Goal: Transaction & Acquisition: Purchase product/service

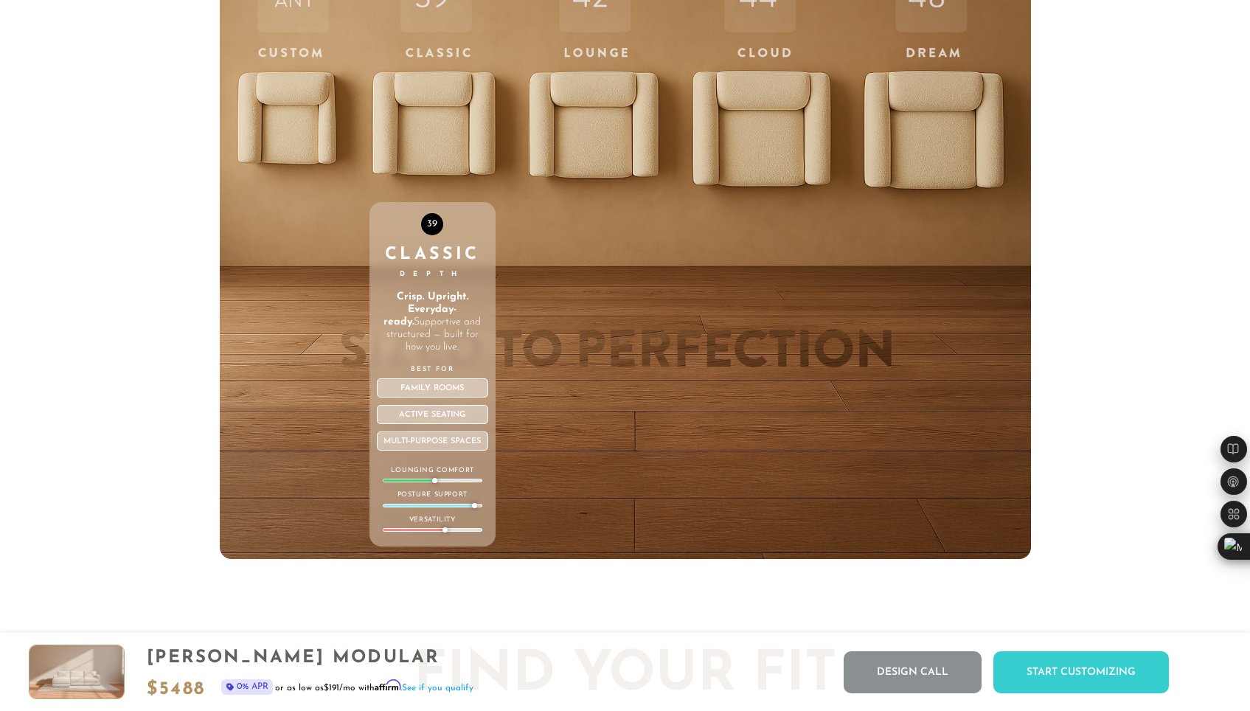
scroll to position [5277, 0]
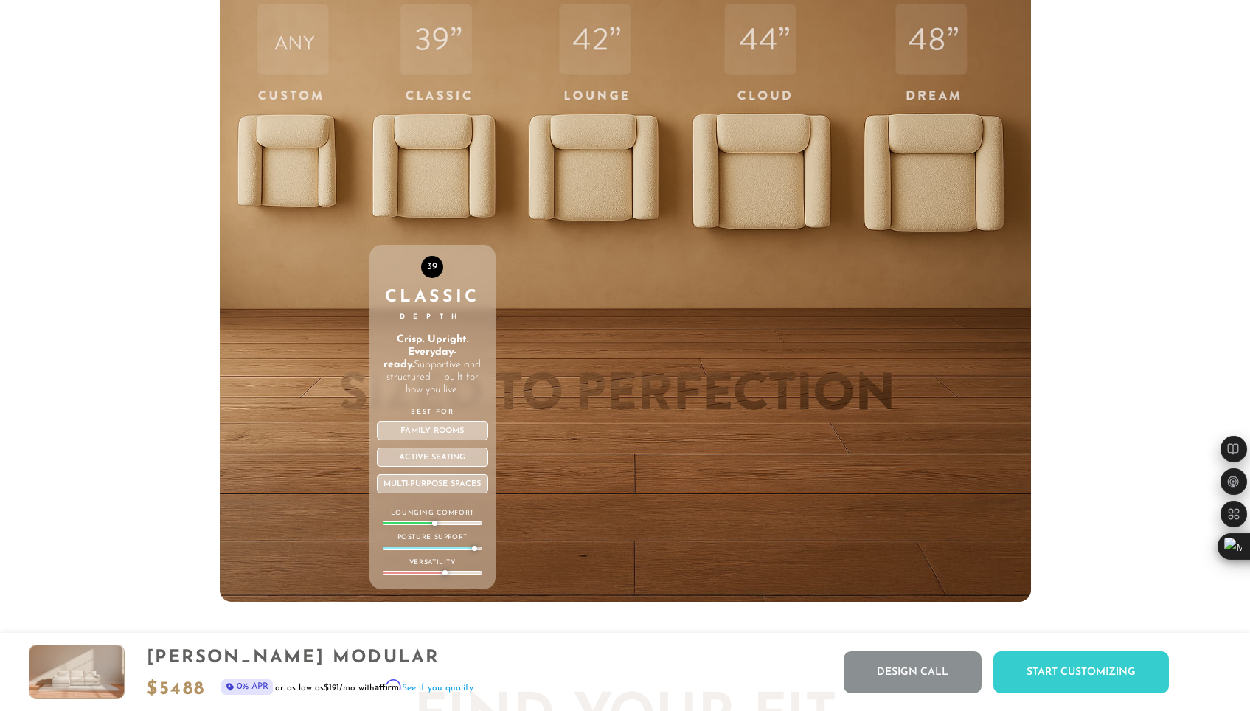
click at [468, 170] on div "39 Classic Depth Crisp. Upright. Everyday-ready. Supportive and structured — bu…" at bounding box center [432, 289] width 126 height 627
click at [448, 440] on div "Family Rooms" at bounding box center [432, 430] width 111 height 19
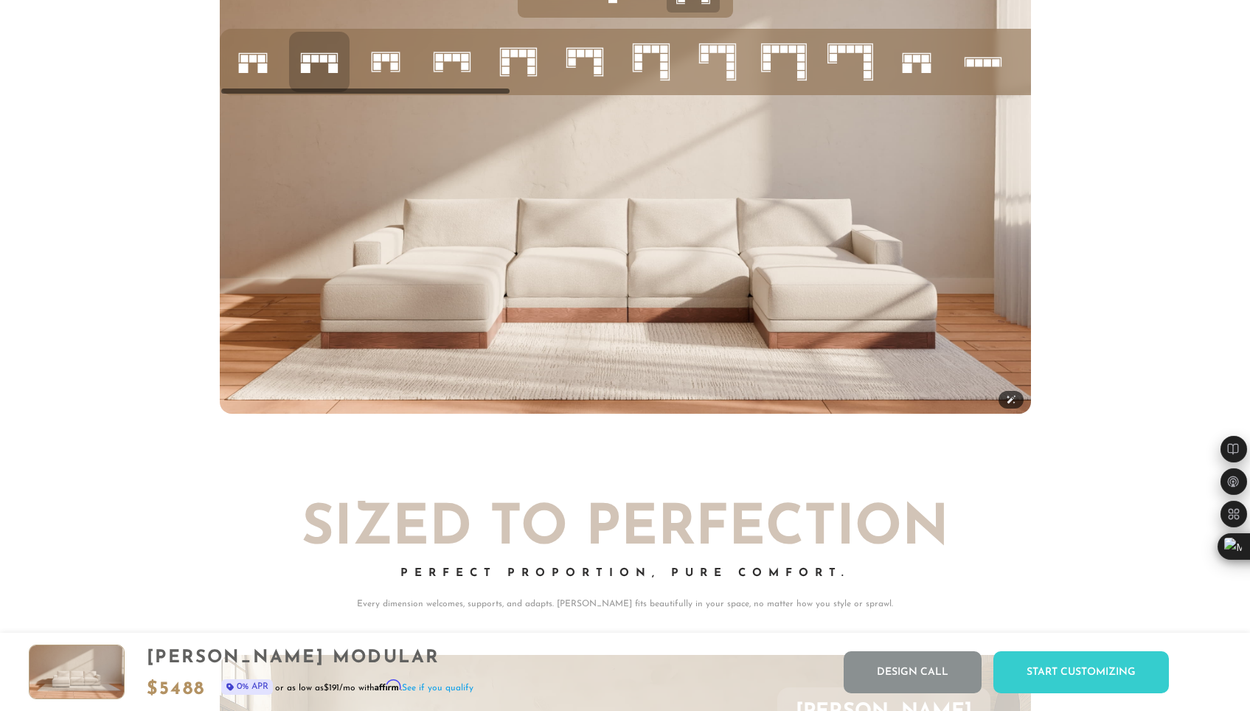
click at [745, 301] on img at bounding box center [625, 186] width 811 height 456
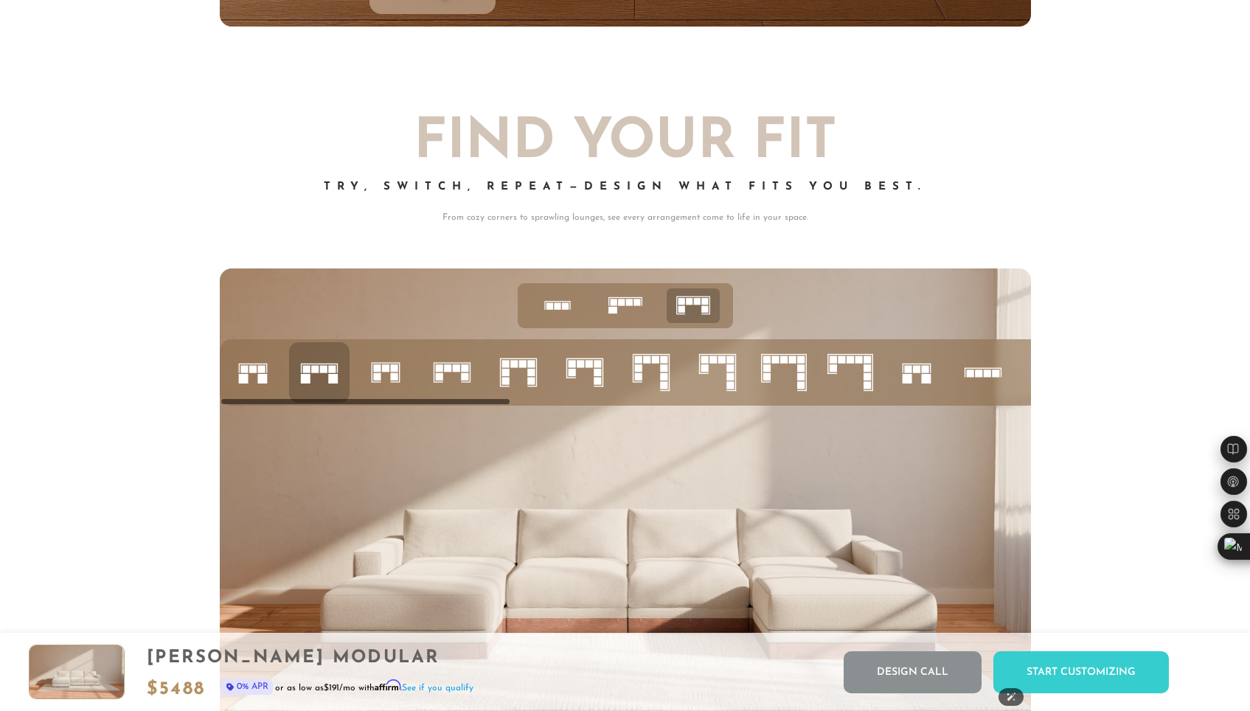
scroll to position [5850, 0]
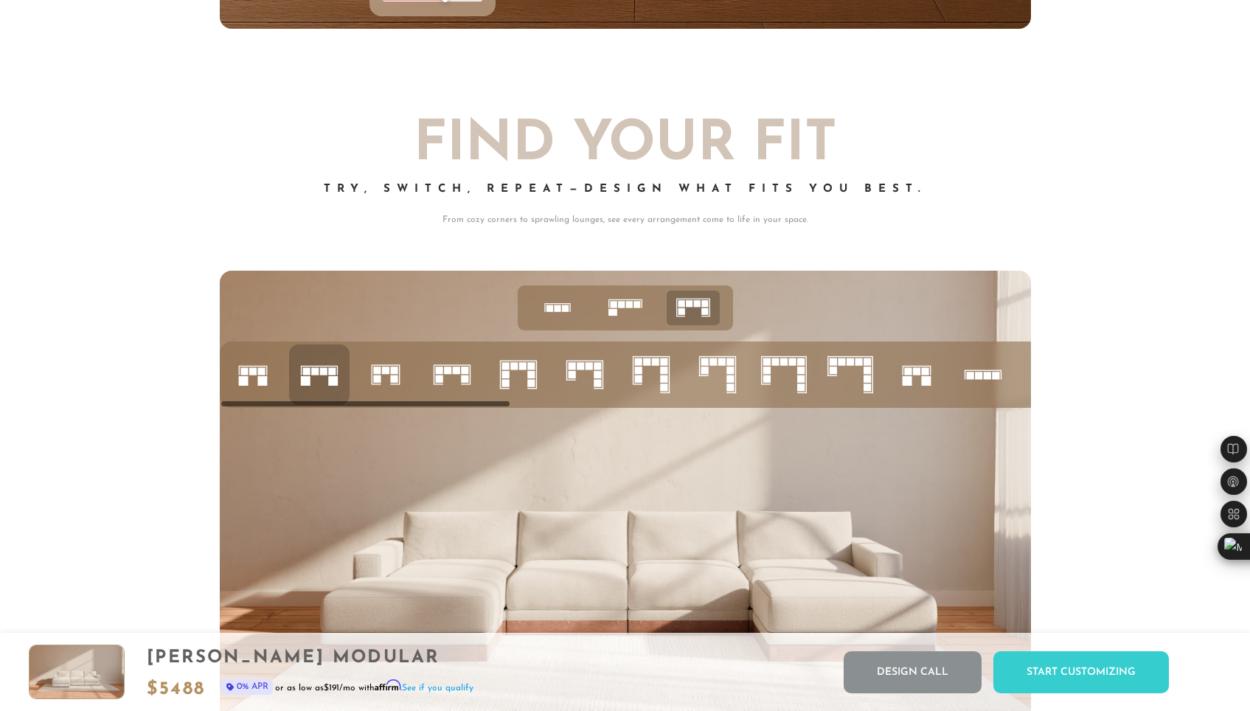
click at [318, 381] on icon at bounding box center [319, 374] width 50 height 50
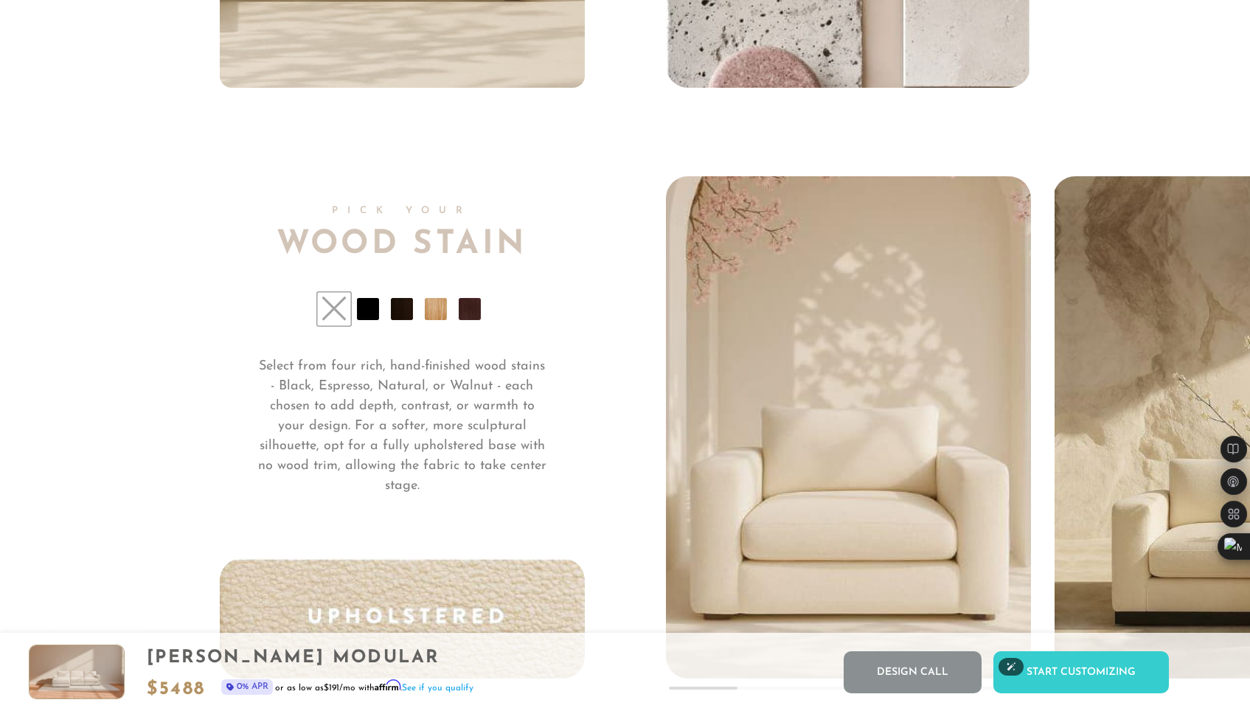
scroll to position [11197, 0]
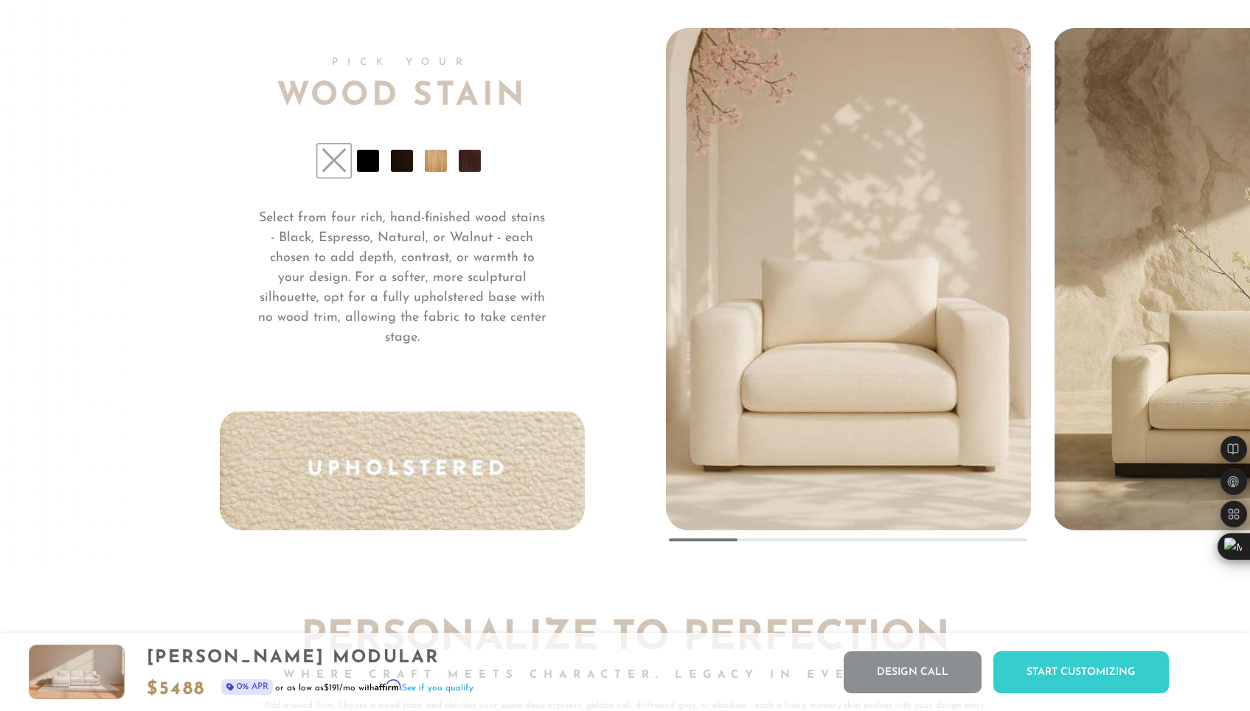
click at [375, 164] on li at bounding box center [368, 161] width 22 height 22
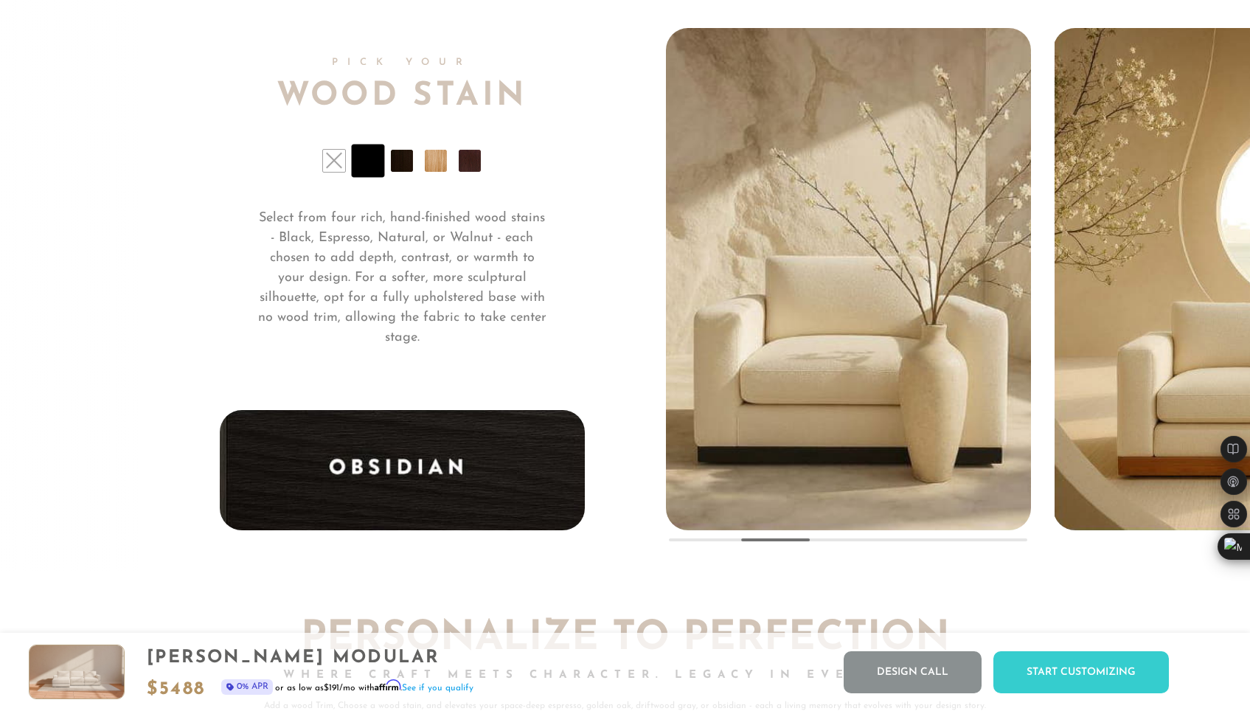
click at [401, 169] on li at bounding box center [402, 161] width 22 height 22
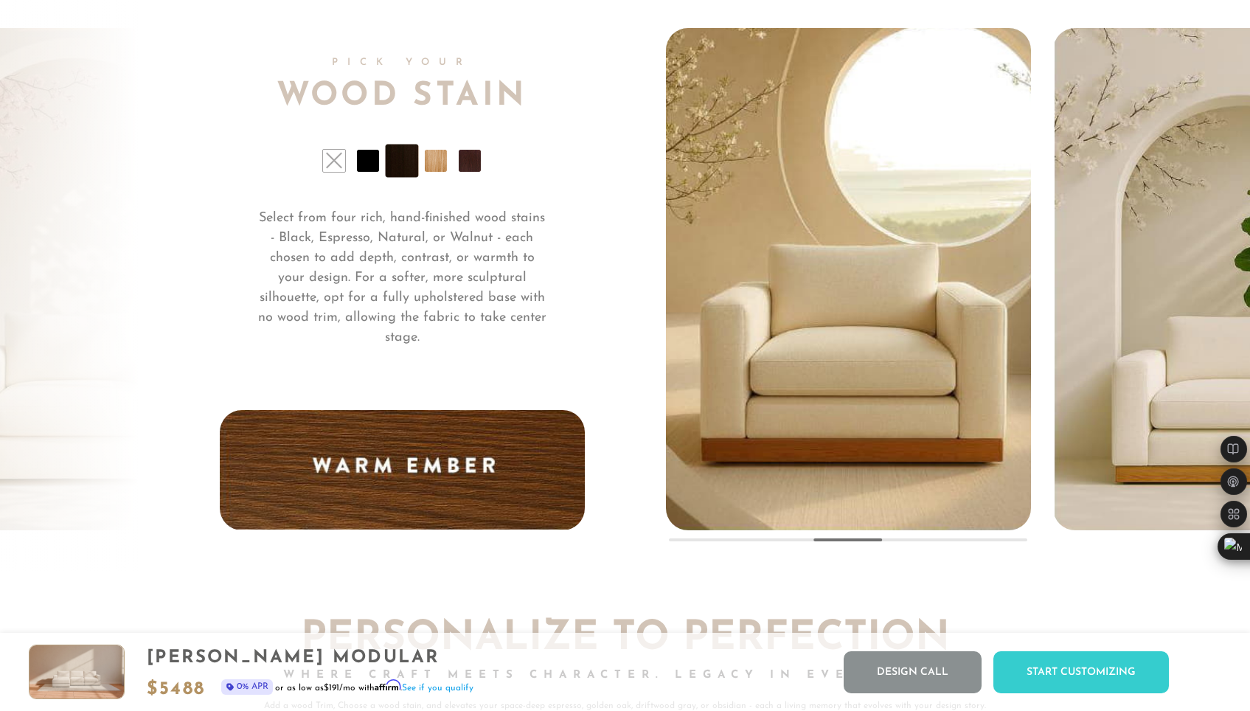
click at [425, 172] on li at bounding box center [436, 161] width 22 height 22
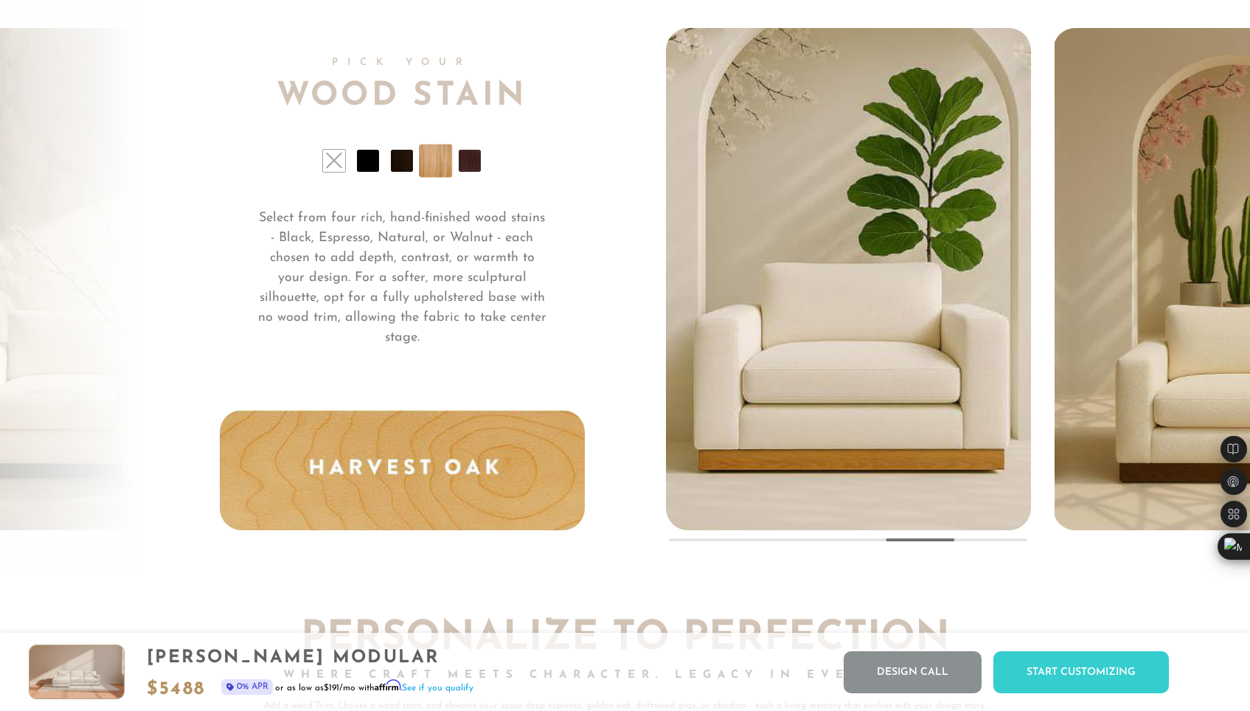
click at [470, 172] on li at bounding box center [470, 161] width 22 height 22
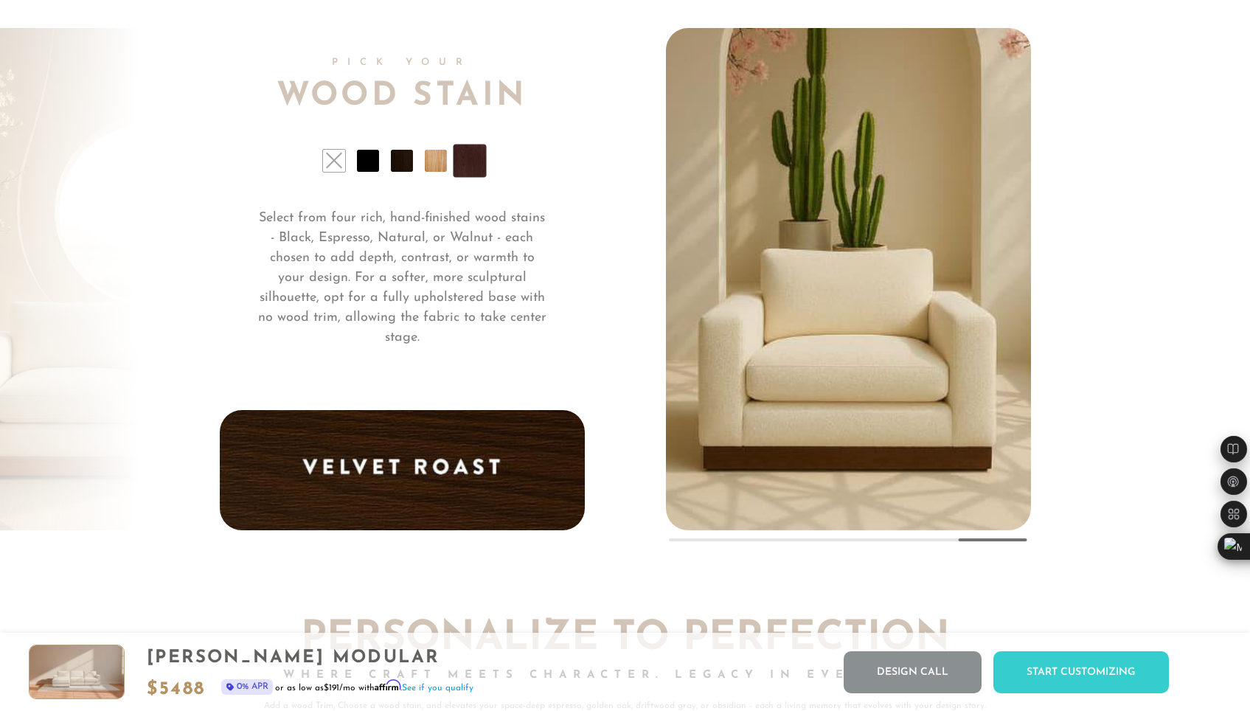
click at [379, 172] on ul at bounding box center [402, 161] width 365 height 22
click at [372, 172] on li at bounding box center [368, 161] width 22 height 22
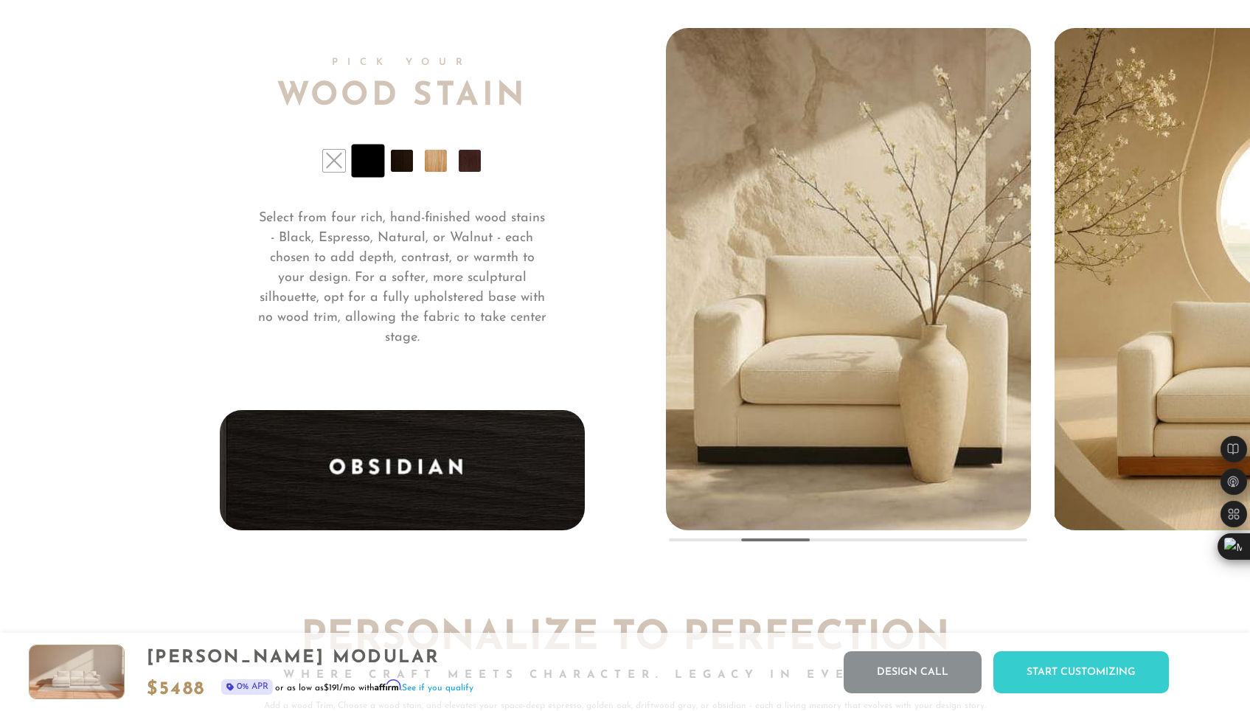
click at [476, 172] on li at bounding box center [470, 161] width 22 height 22
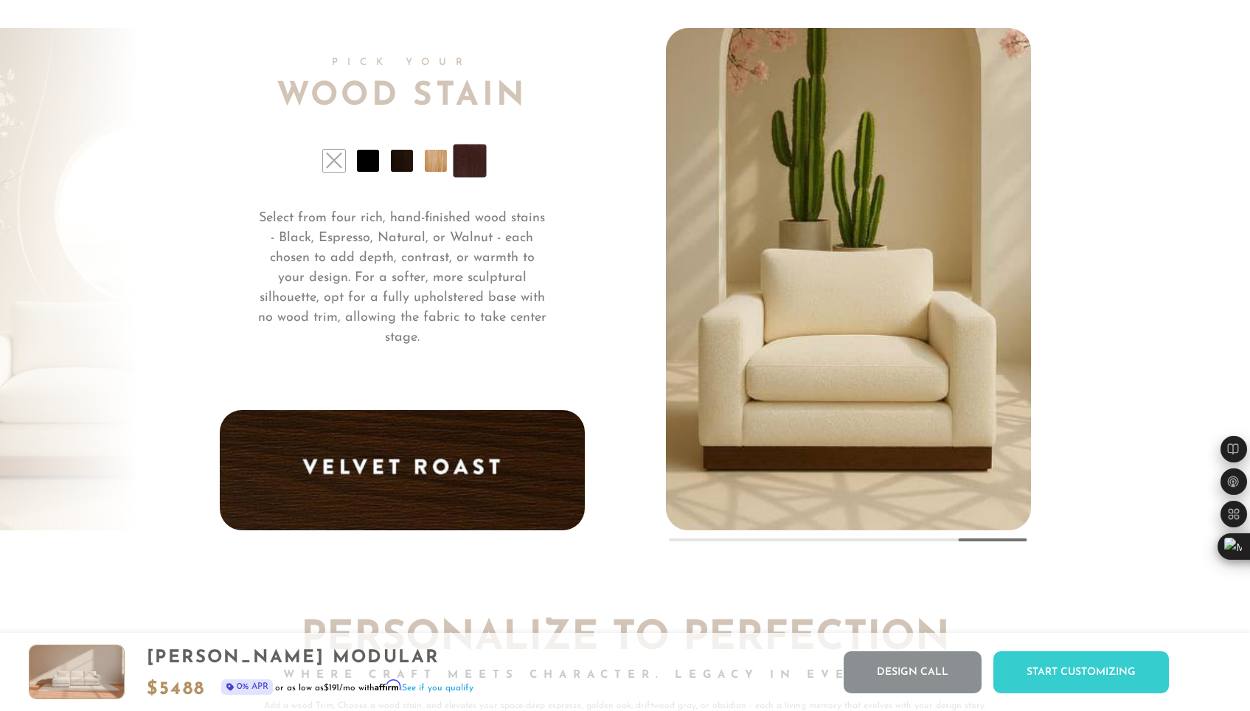
click at [429, 167] on li at bounding box center [436, 161] width 22 height 22
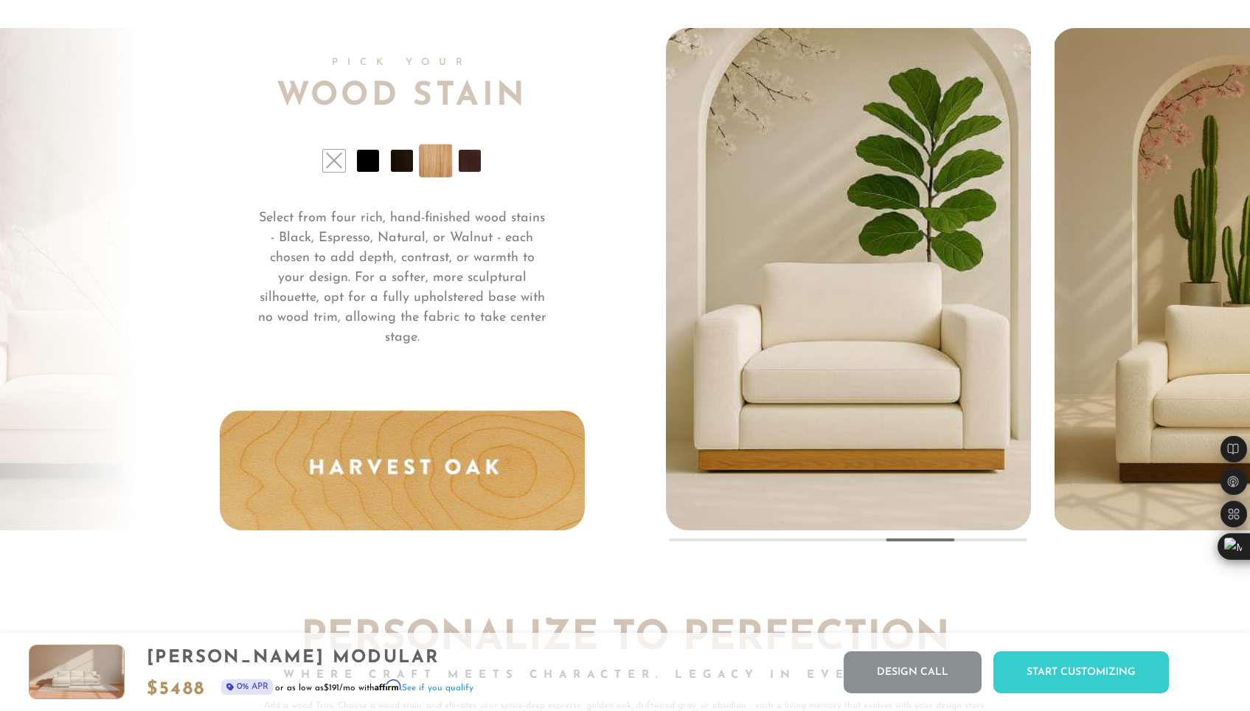
click at [403, 166] on li at bounding box center [402, 161] width 22 height 22
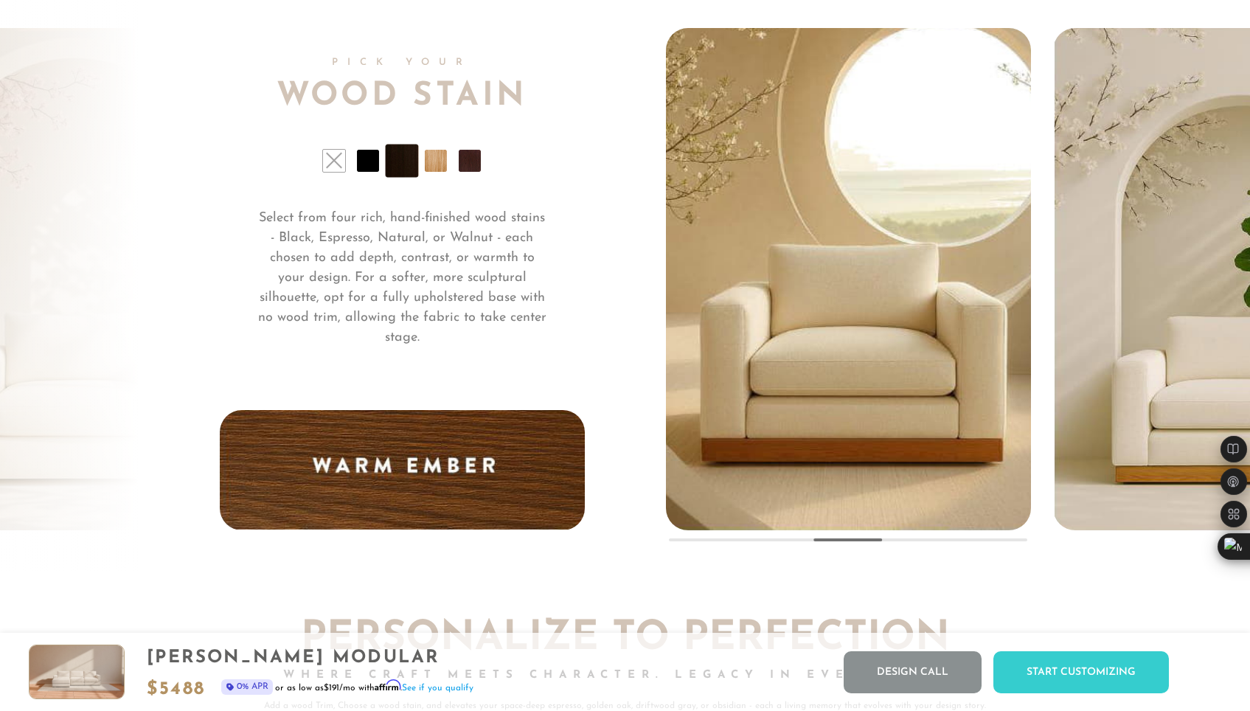
click at [365, 168] on li at bounding box center [368, 161] width 22 height 22
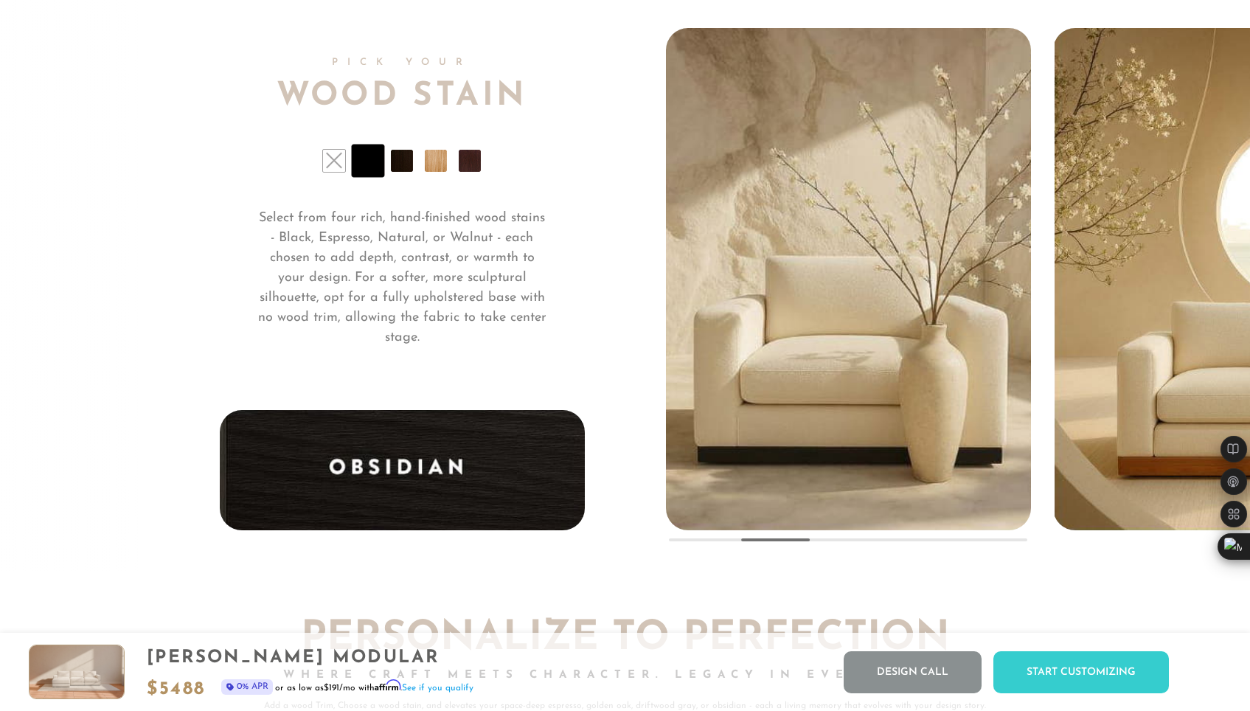
click at [327, 167] on li at bounding box center [334, 161] width 22 height 22
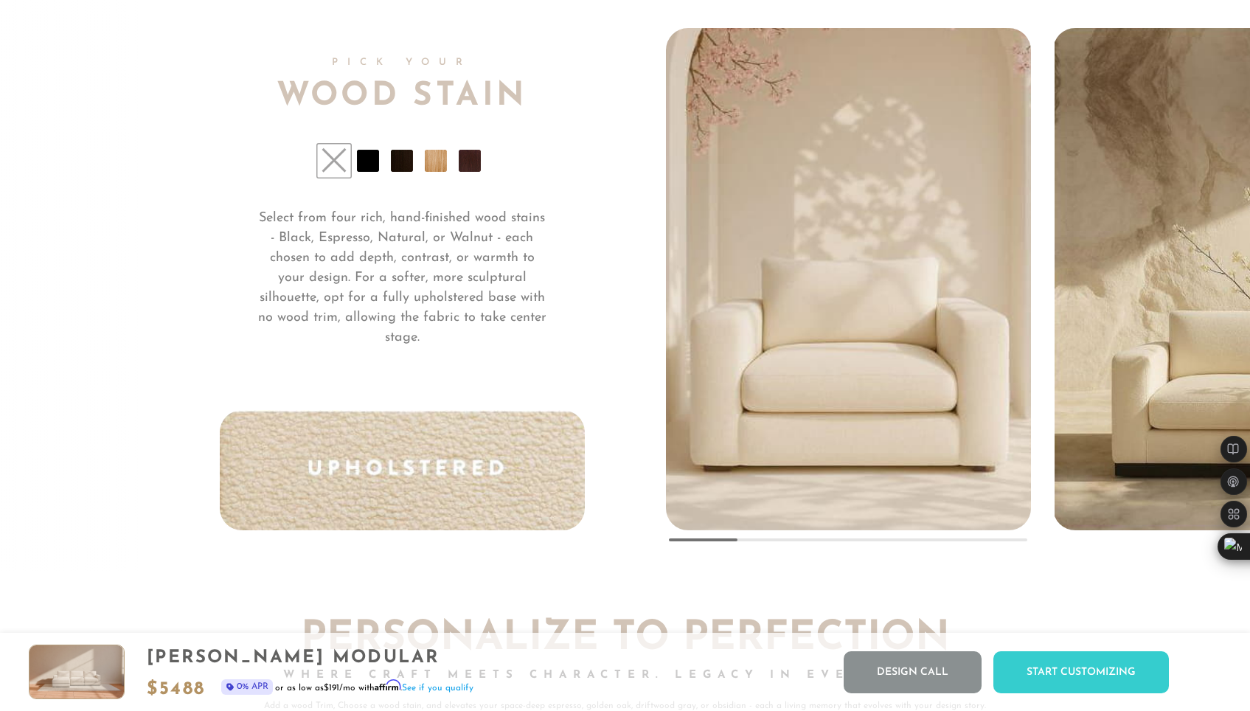
click at [476, 165] on li at bounding box center [470, 161] width 22 height 22
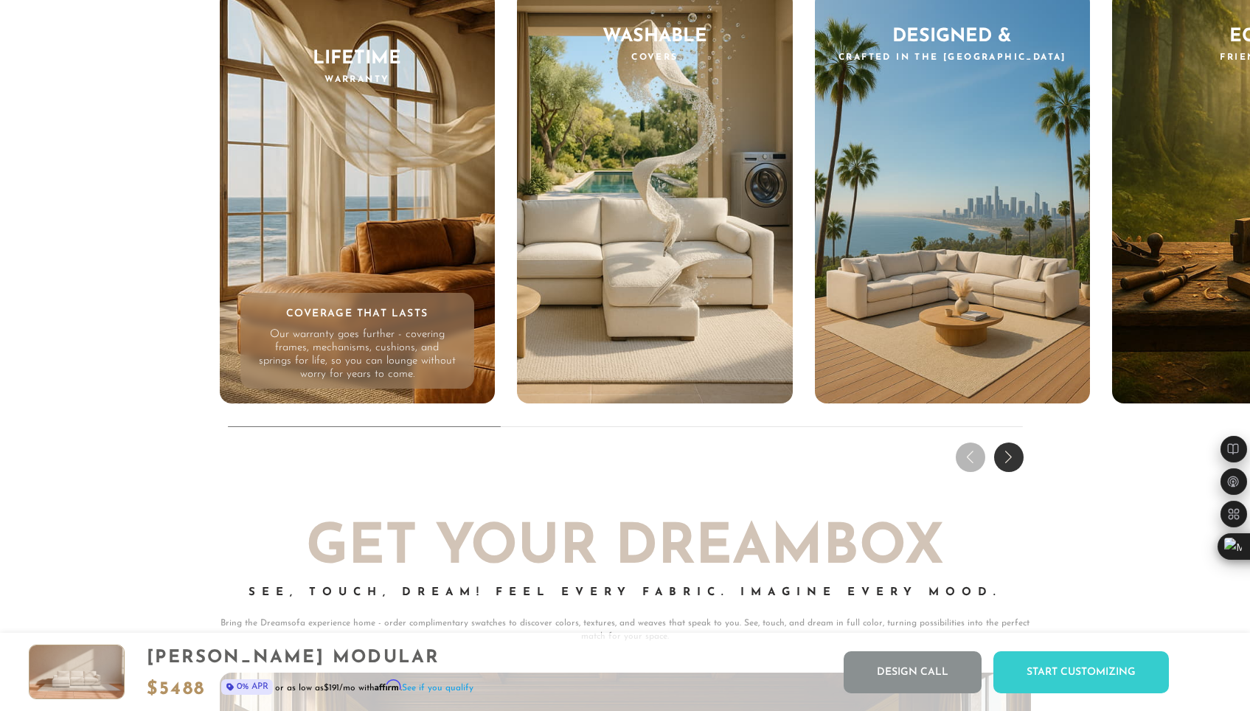
scroll to position [14419, 0]
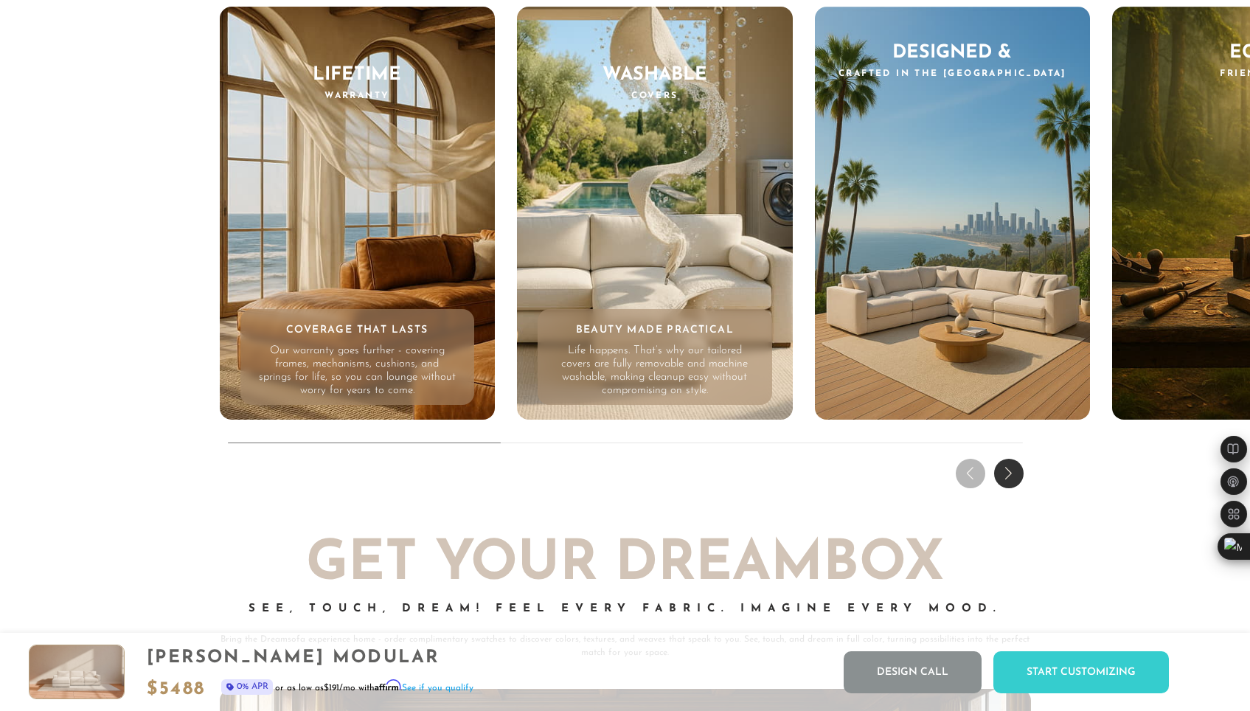
click at [695, 334] on div "Beauty Made Practical Life happens. That’s why our tailored covers are fully re…" at bounding box center [655, 357] width 234 height 96
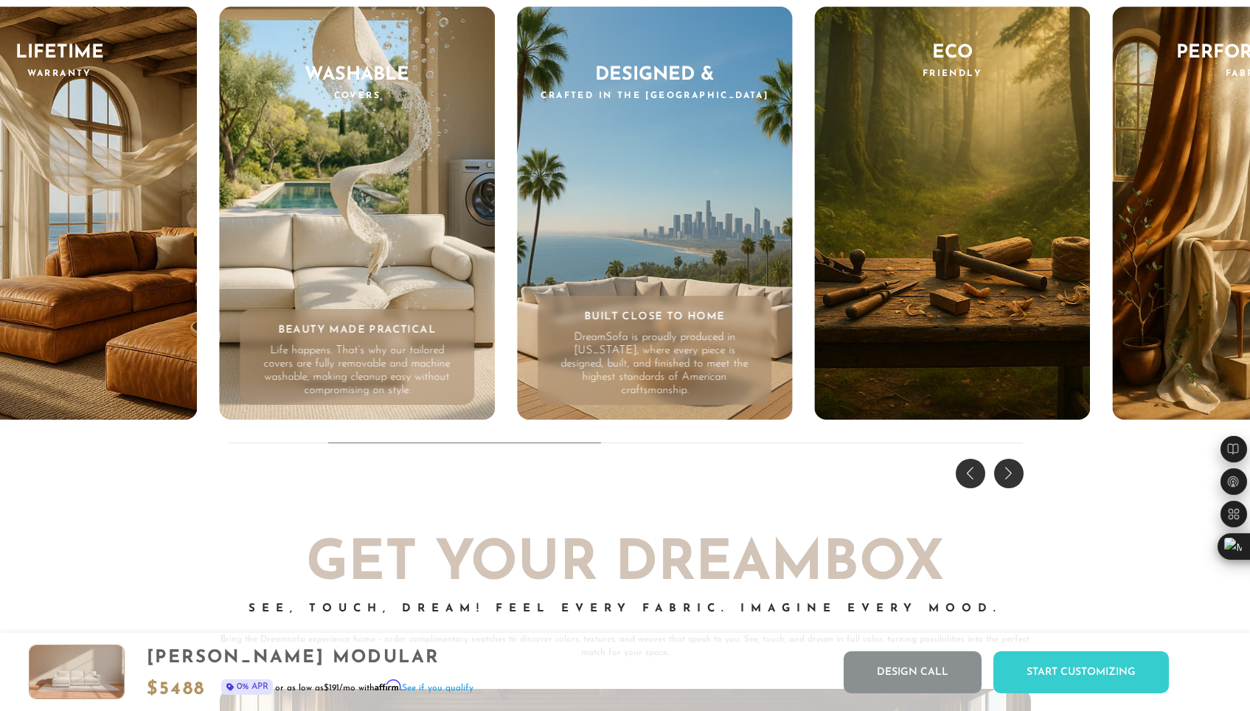
click at [712, 369] on p "DreamSofa is proudly produced in [US_STATE], where every piece is designed, bui…" at bounding box center [655, 364] width 198 height 66
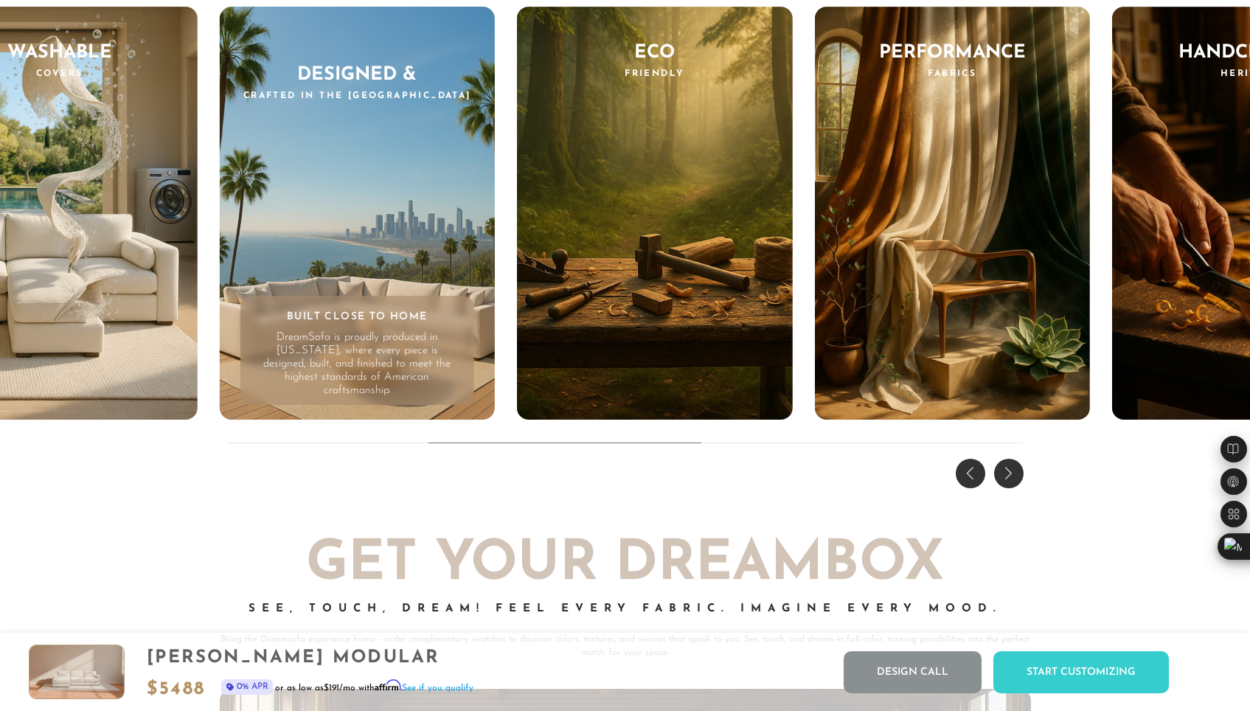
click at [712, 369] on p "Sustainably sourced [PERSON_NAME] and thoughtfully chosen materials ensure that…" at bounding box center [655, 370] width 198 height 53
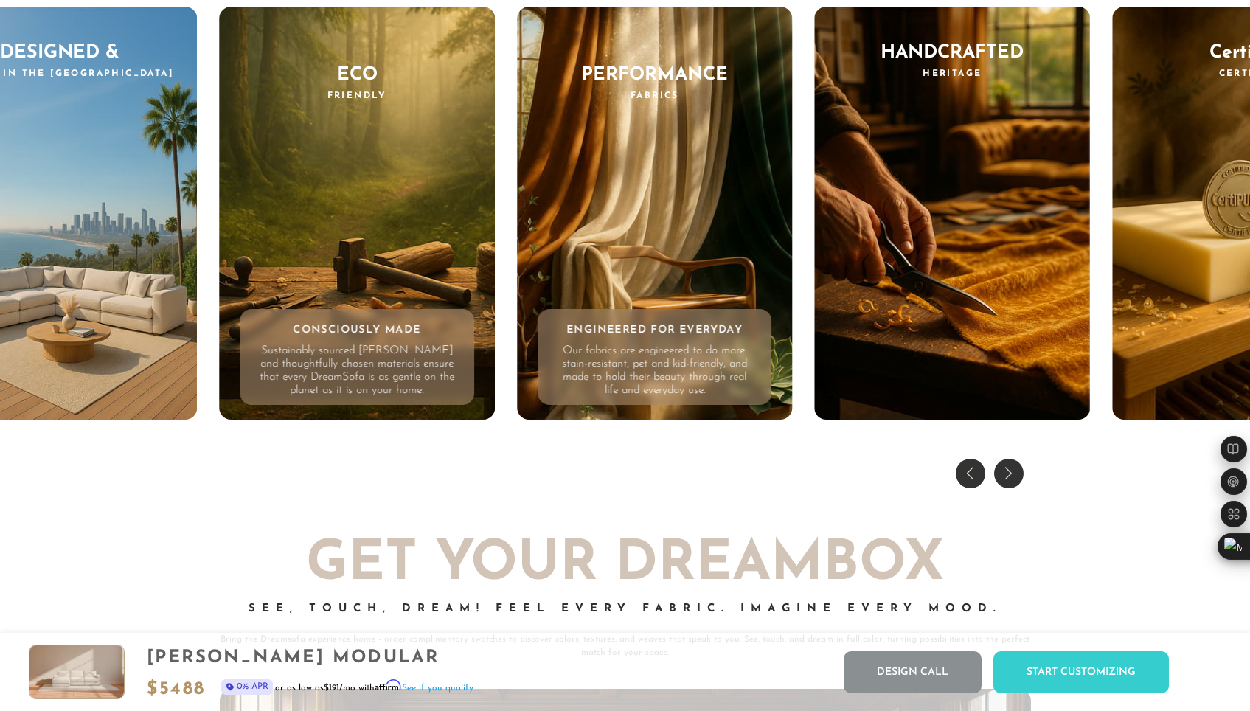
click at [727, 368] on p "Our fabrics are engineered to do more: stain-resistant, pet and kid-friendly, a…" at bounding box center [655, 370] width 198 height 53
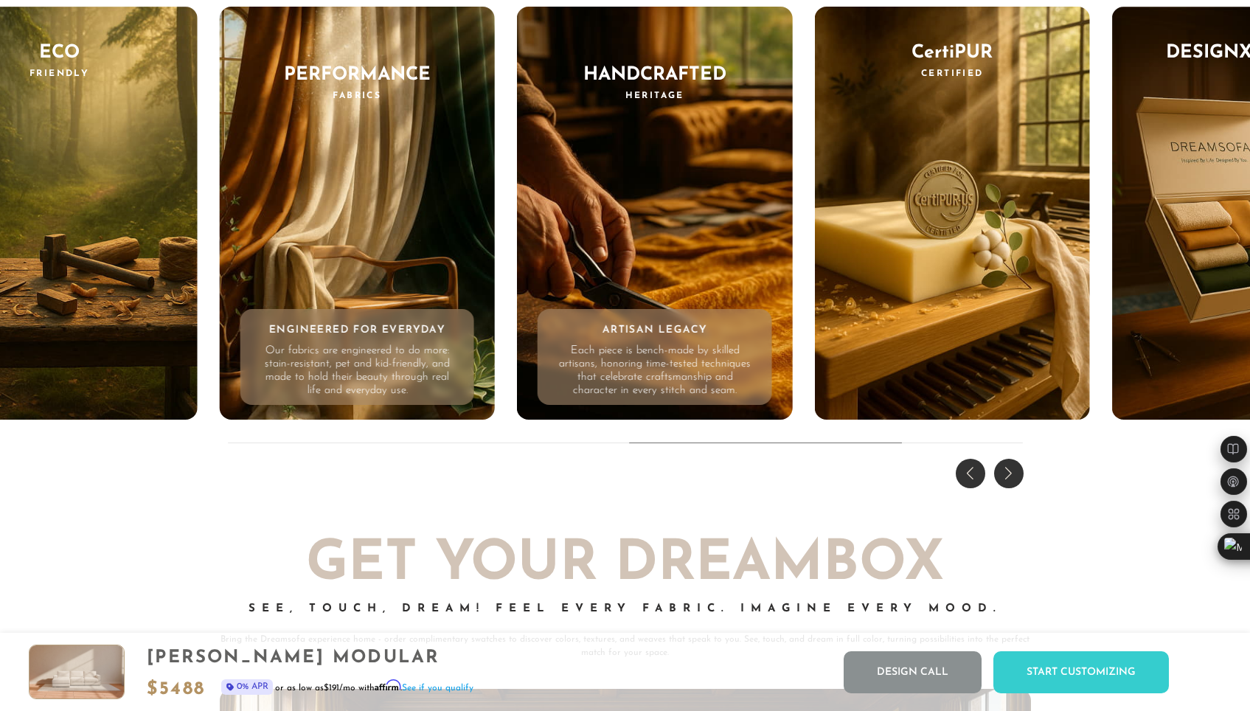
click at [744, 365] on p "Each piece is bench-made by skilled artisans, honoring time-tested techniques t…" at bounding box center [655, 370] width 198 height 53
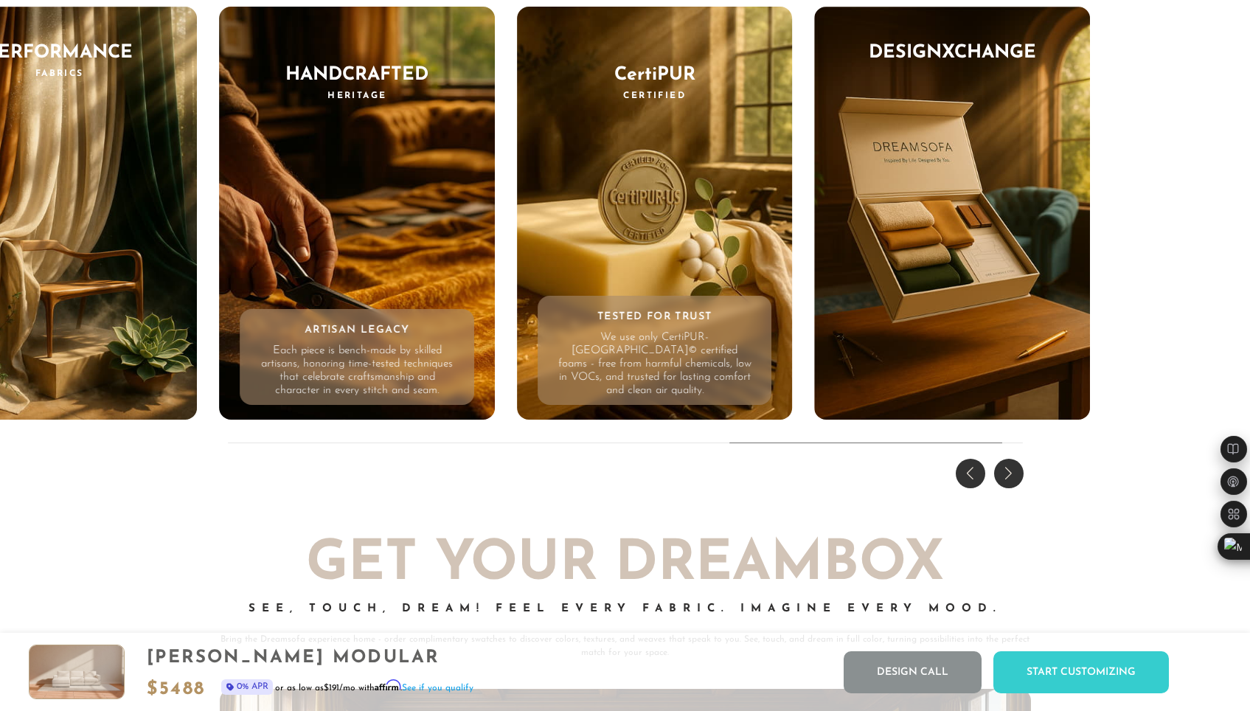
click at [753, 364] on p "We use only CertiPUR-[GEOGRAPHIC_DATA]© certified foams - free from harmful che…" at bounding box center [655, 364] width 198 height 66
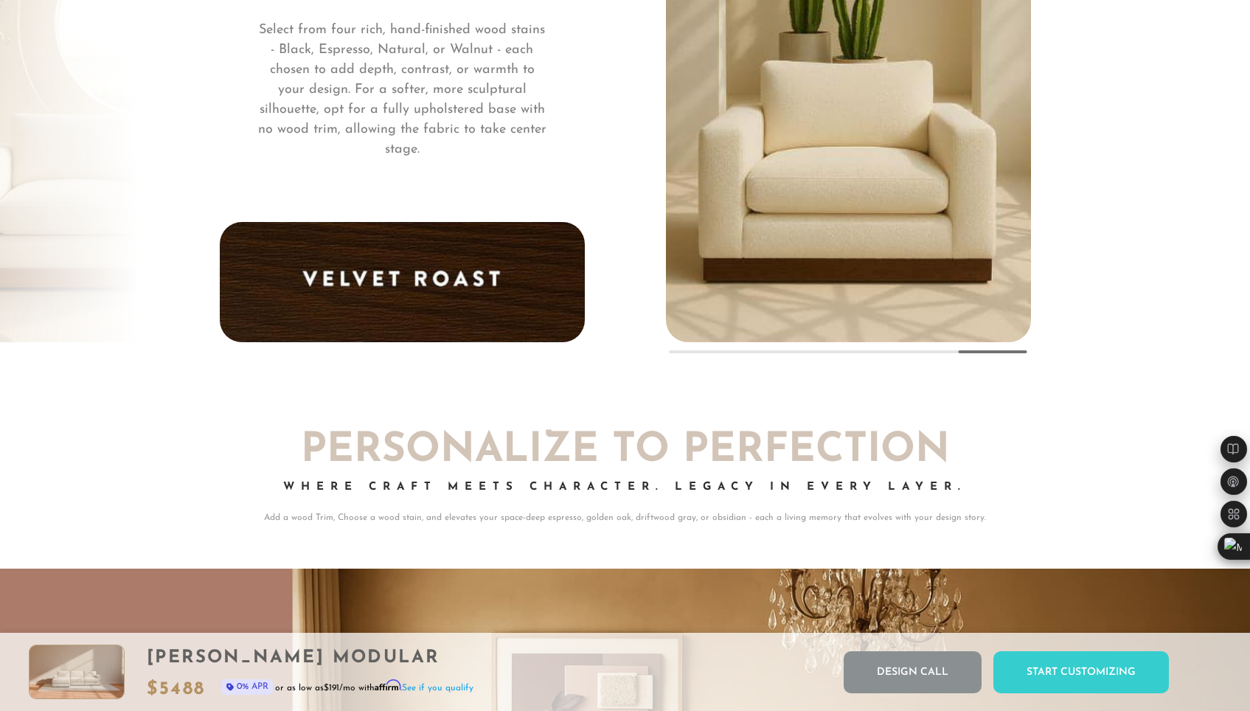
scroll to position [11347, 0]
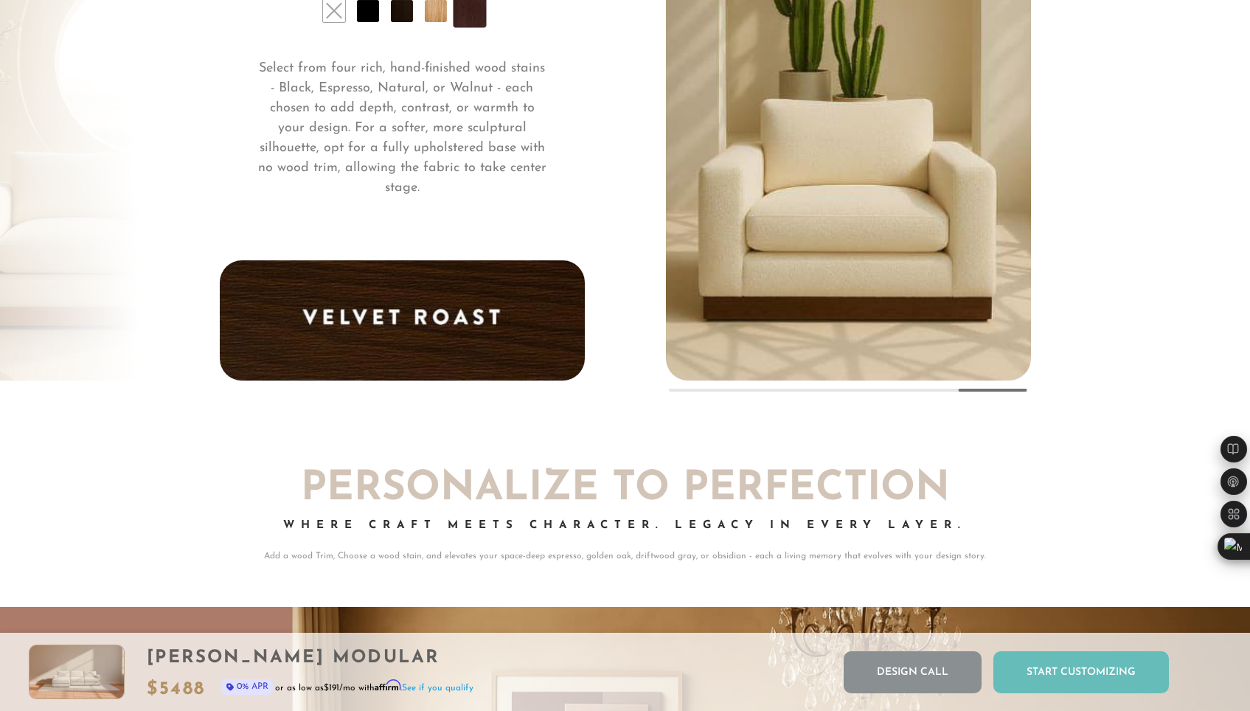
click at [1093, 662] on div "Start Customizing" at bounding box center [1080, 672] width 175 height 42
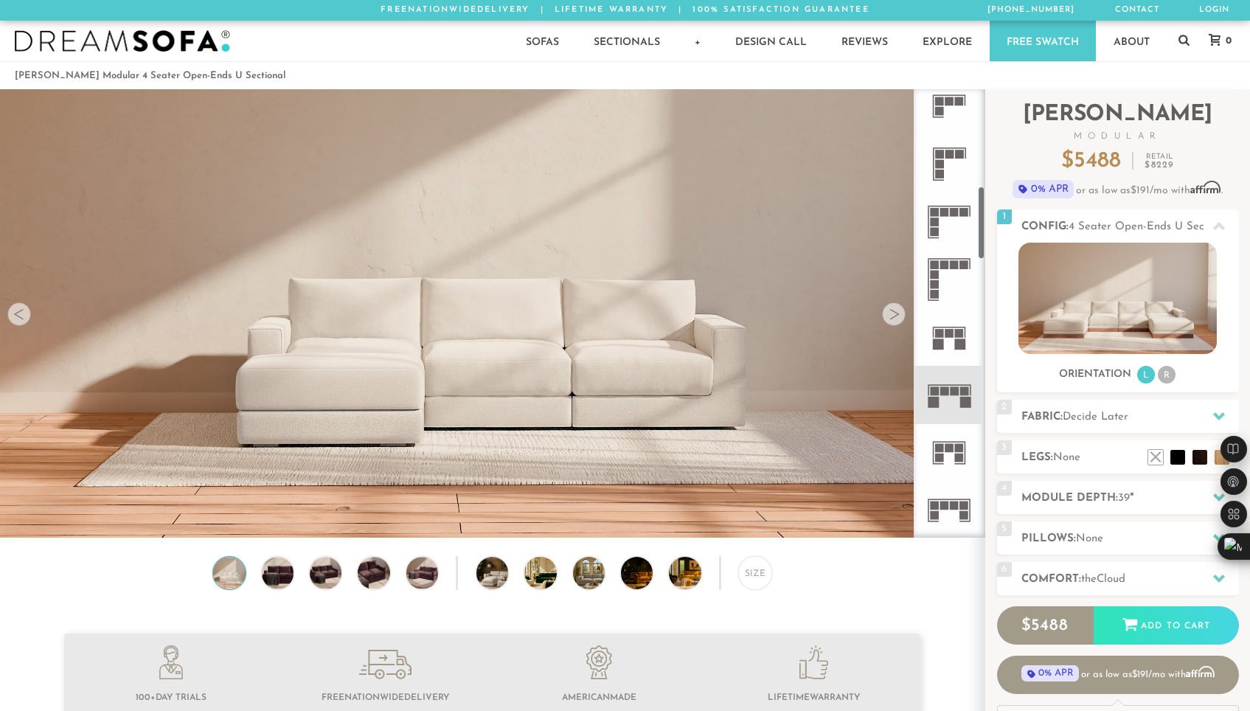
scroll to position [590, 0]
click at [952, 399] on icon at bounding box center [949, 394] width 58 height 58
click at [947, 392] on rect at bounding box center [944, 390] width 9 height 9
click at [945, 401] on icon at bounding box center [949, 394] width 58 height 58
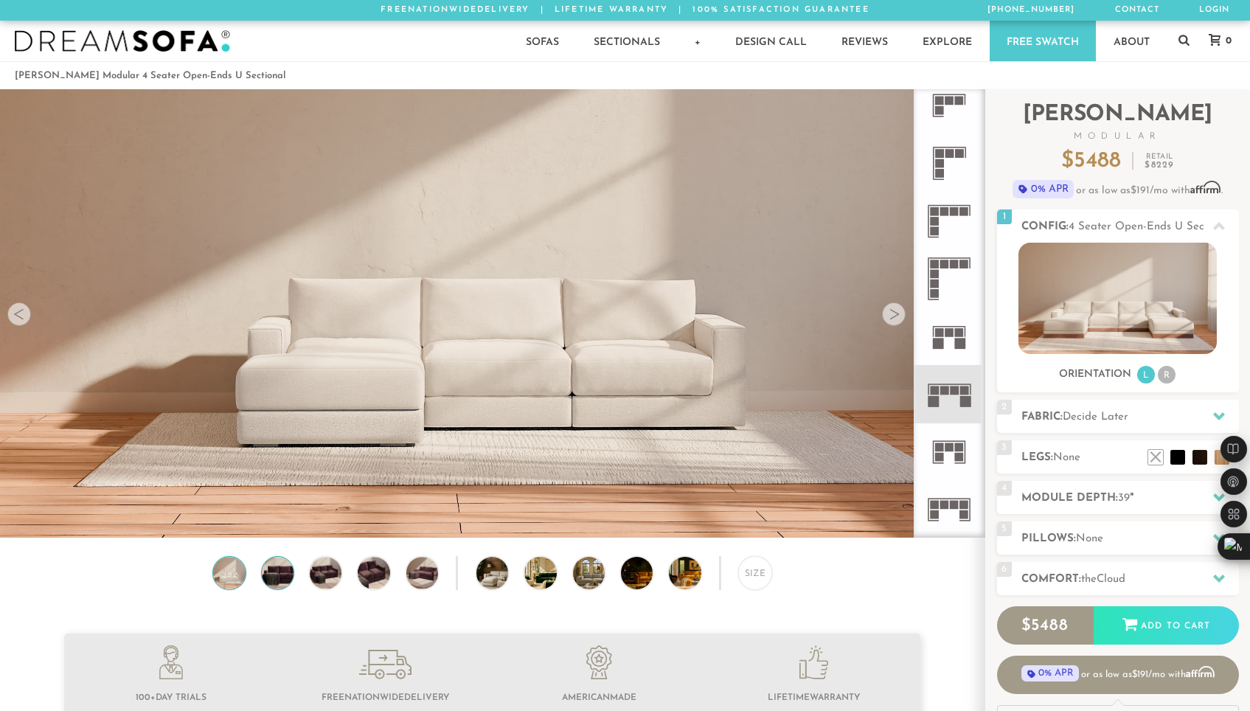
click at [285, 576] on img at bounding box center [277, 573] width 38 height 32
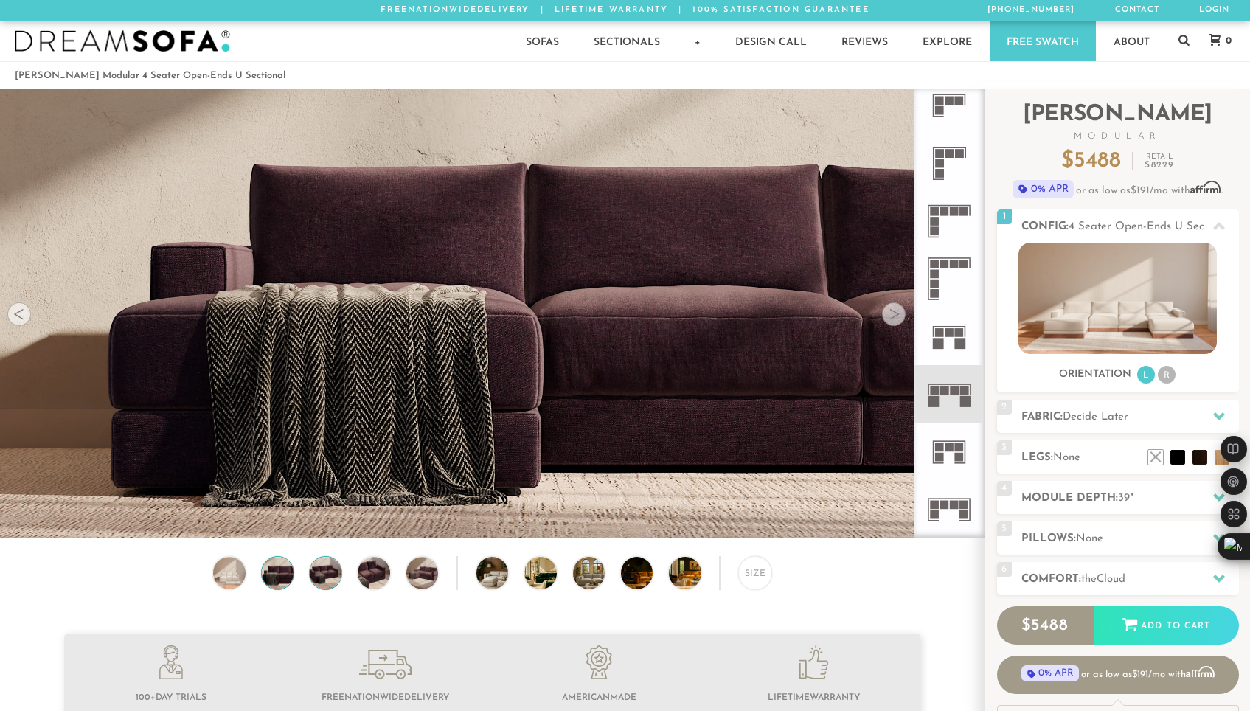
click at [323, 577] on img at bounding box center [326, 573] width 38 height 32
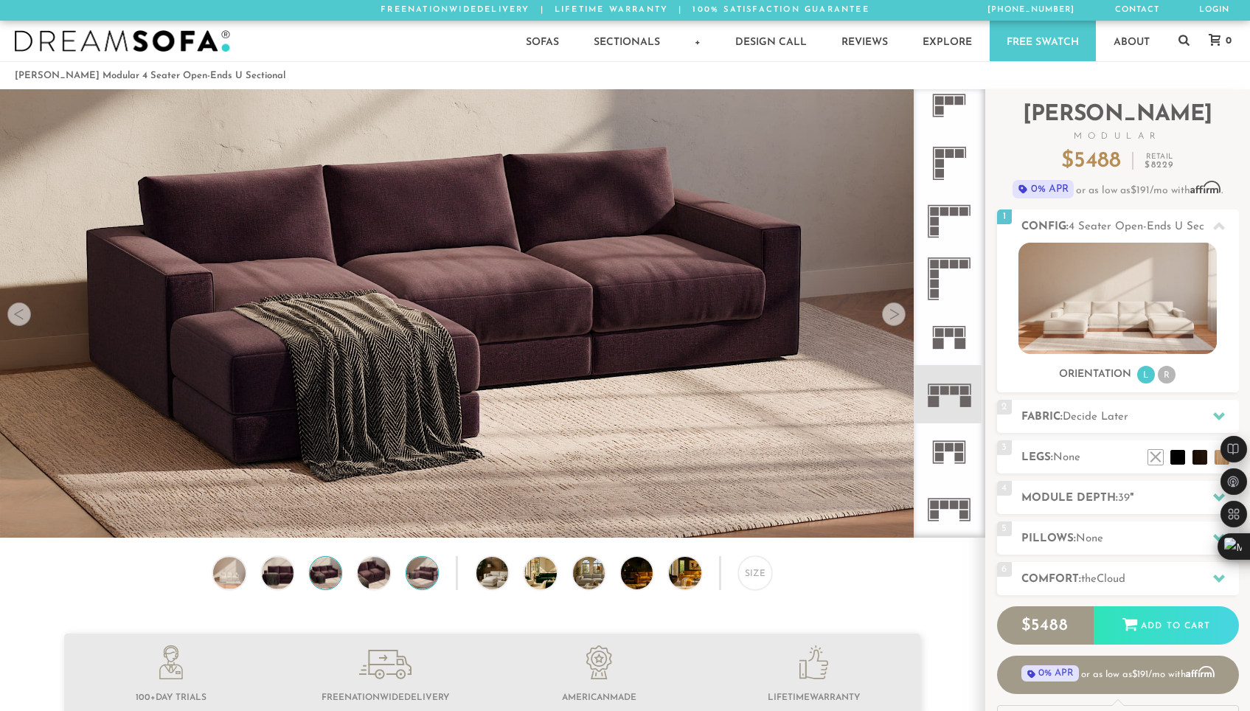
click at [425, 579] on img at bounding box center [422, 573] width 38 height 32
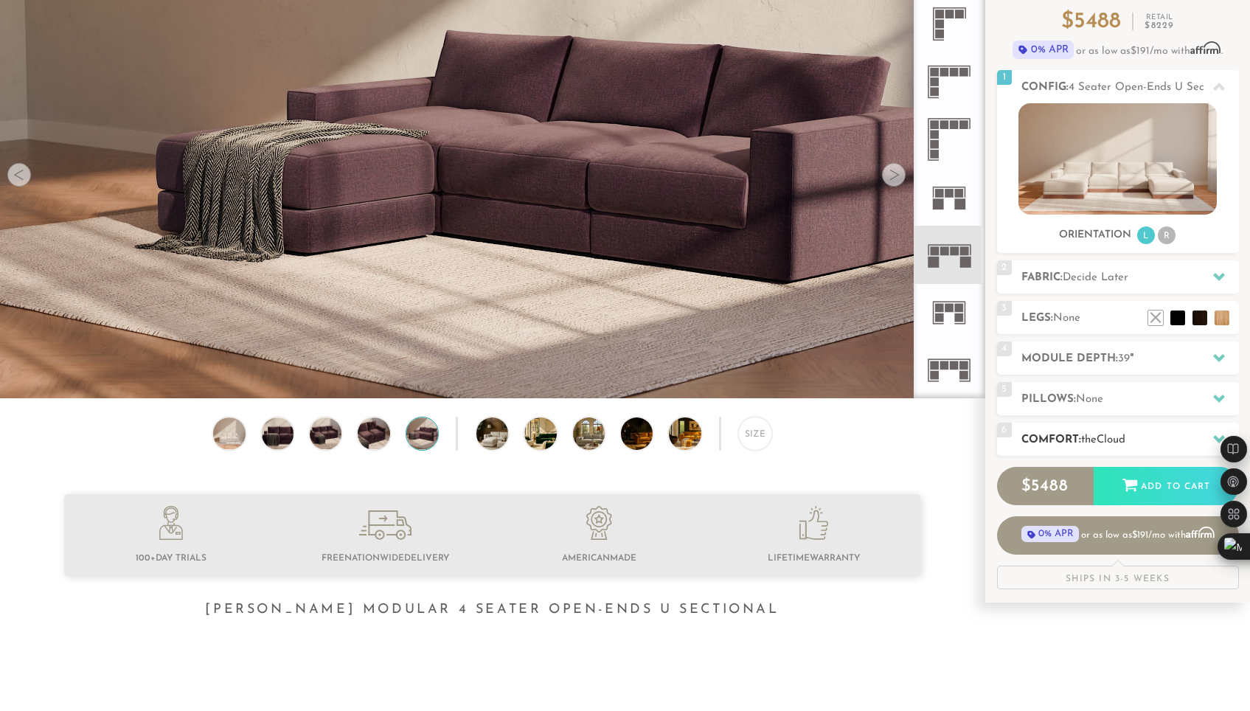
scroll to position [147, 0]
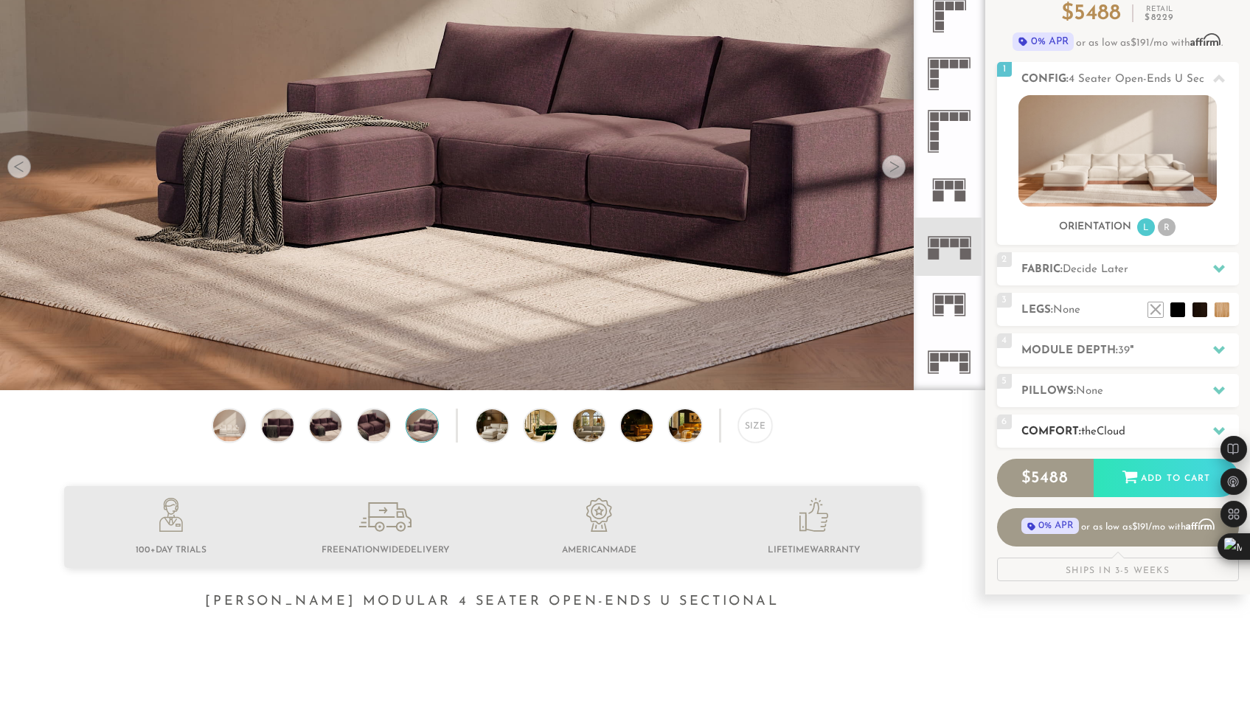
click at [1096, 438] on h2 "Comfort: the Cloud" at bounding box center [1130, 431] width 218 height 17
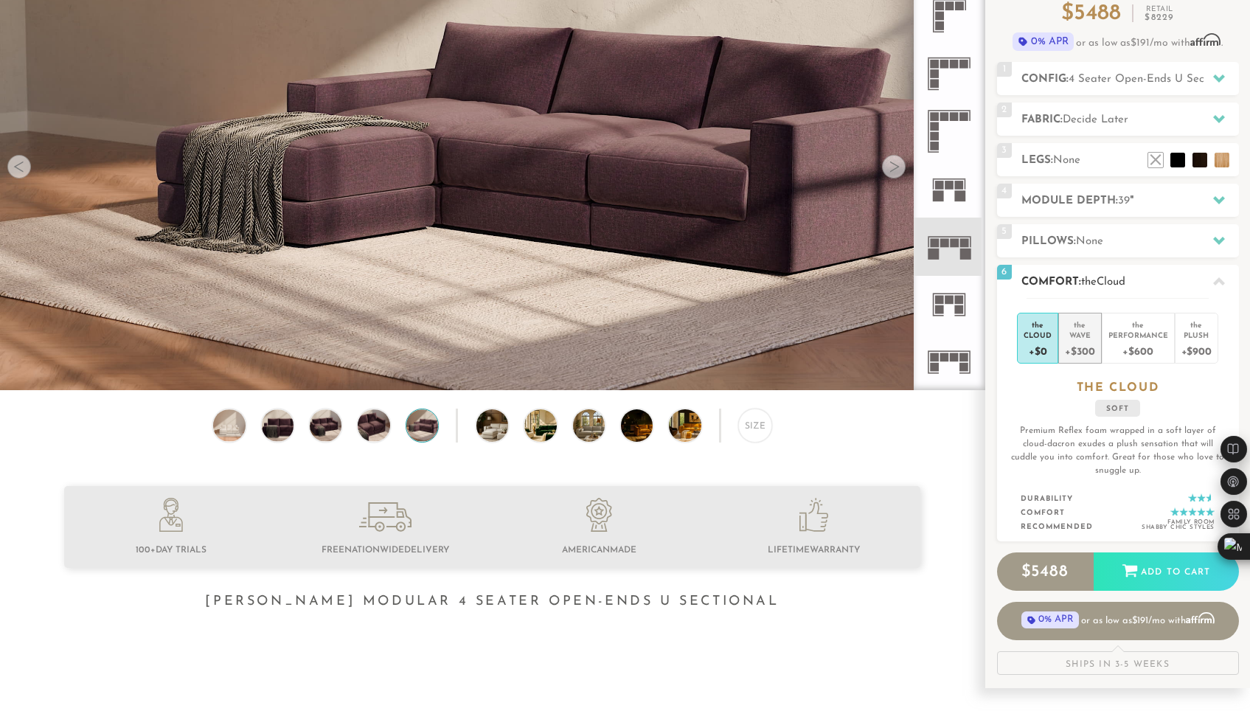
click at [1076, 352] on div "+$300" at bounding box center [1079, 350] width 29 height 21
click at [1119, 353] on div "+$600" at bounding box center [1138, 350] width 60 height 21
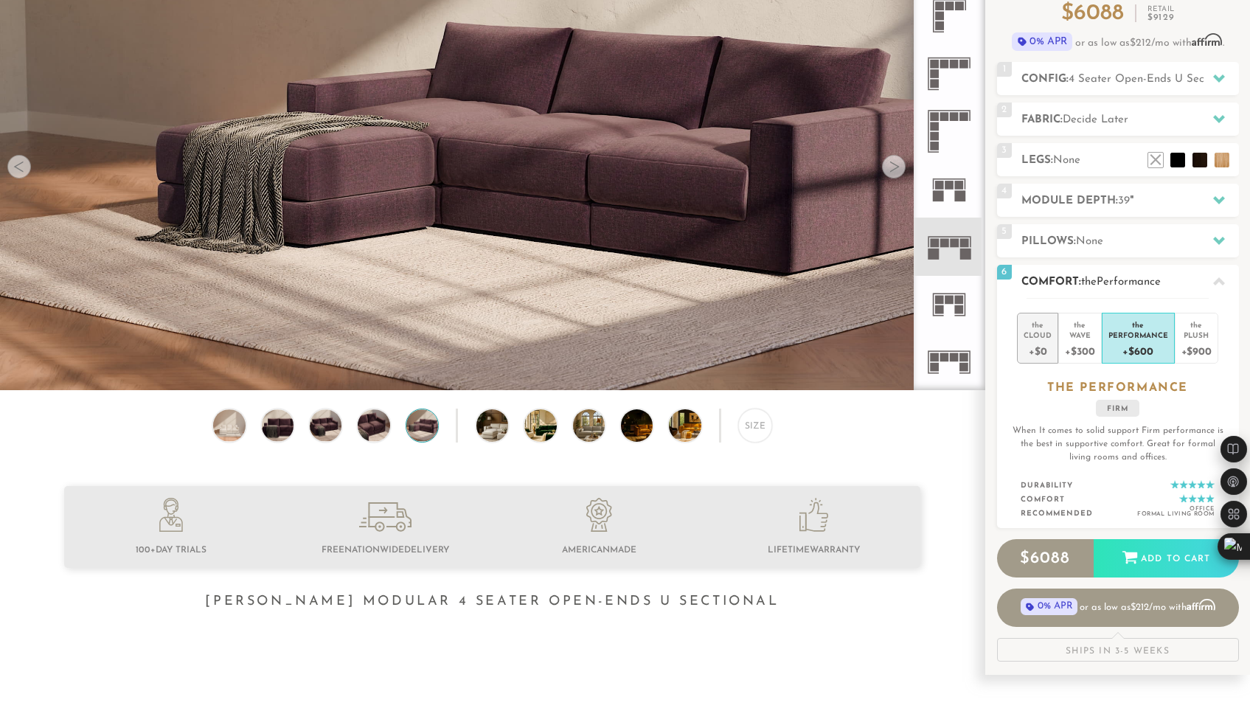
click at [1030, 353] on div "+$0" at bounding box center [1037, 350] width 28 height 21
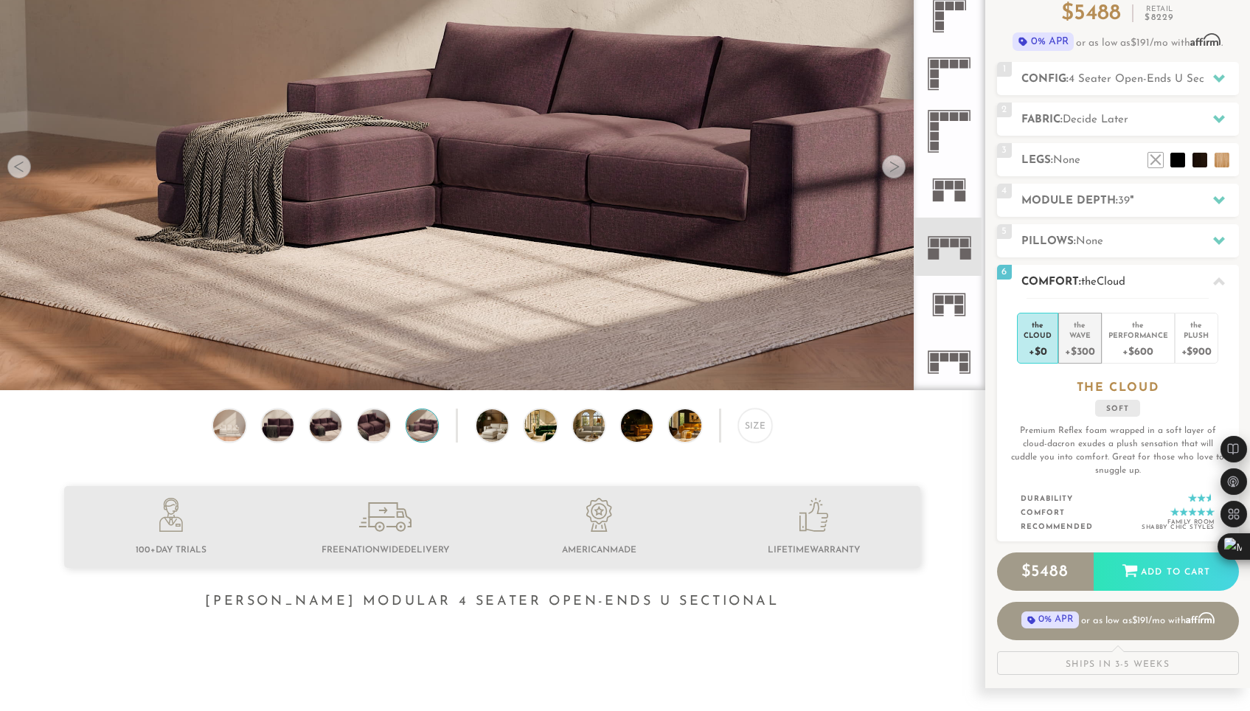
click at [1071, 341] on div "+$300" at bounding box center [1079, 350] width 29 height 21
click at [1040, 339] on div "Cloud" at bounding box center [1037, 335] width 28 height 10
click at [1091, 340] on div "+$300" at bounding box center [1079, 350] width 29 height 21
click at [1138, 337] on div "Performance" at bounding box center [1138, 335] width 60 height 10
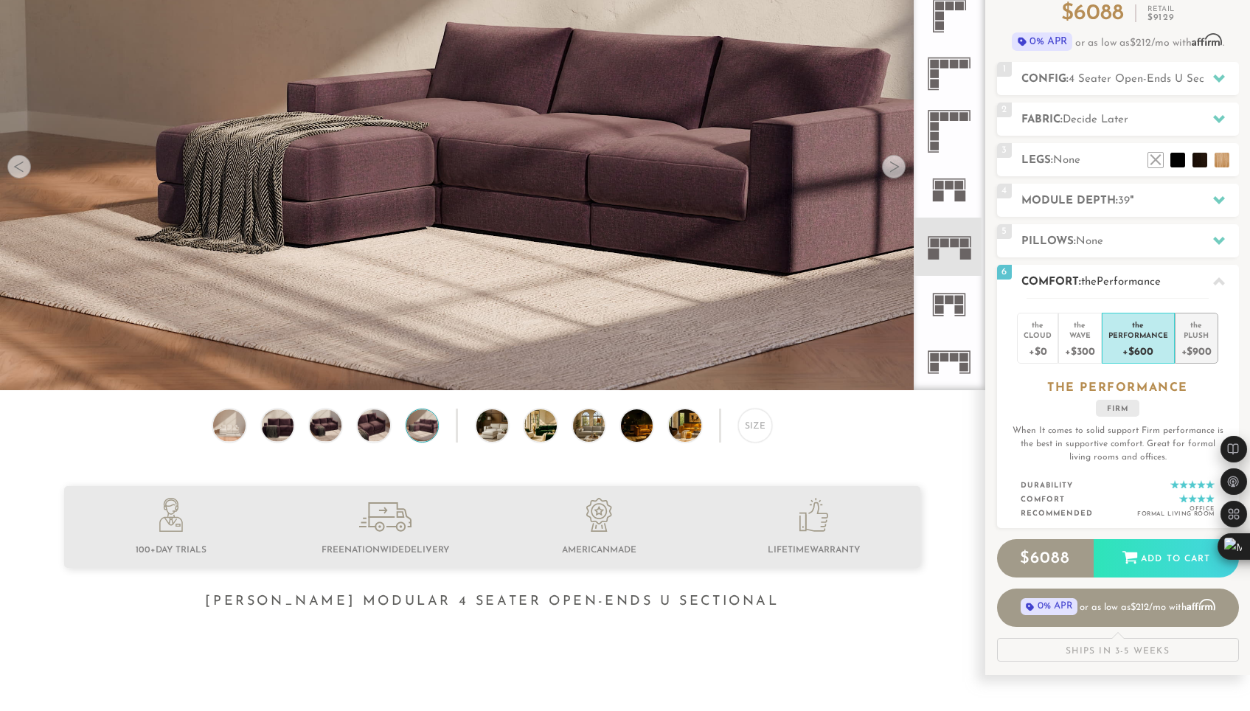
click at [1195, 336] on div "Plush" at bounding box center [1196, 335] width 30 height 10
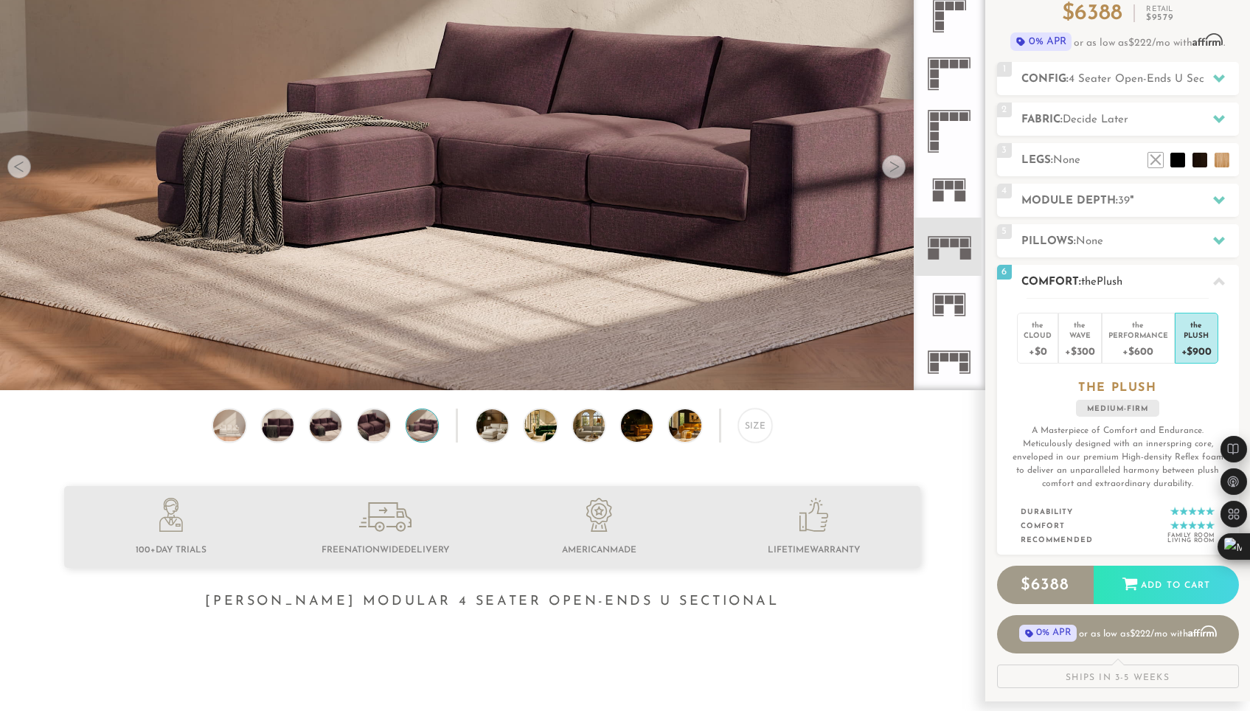
scroll to position [0, 0]
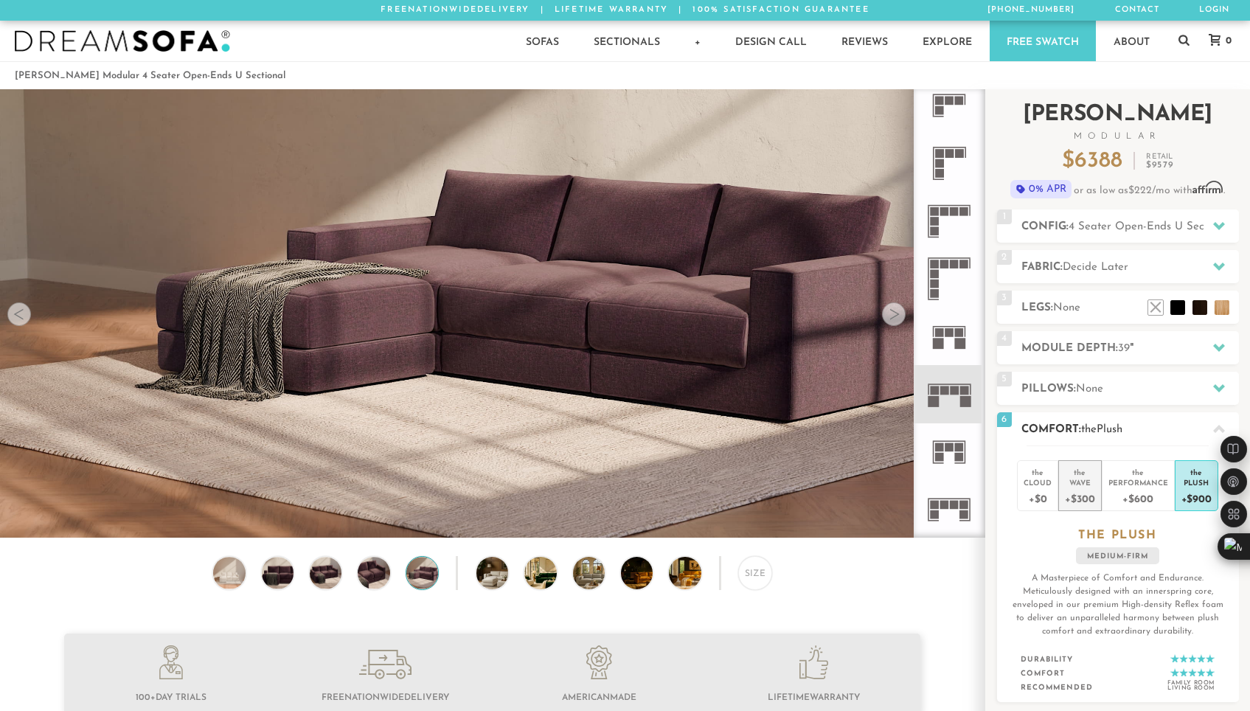
click at [1093, 483] on div "Wave" at bounding box center [1079, 482] width 29 height 10
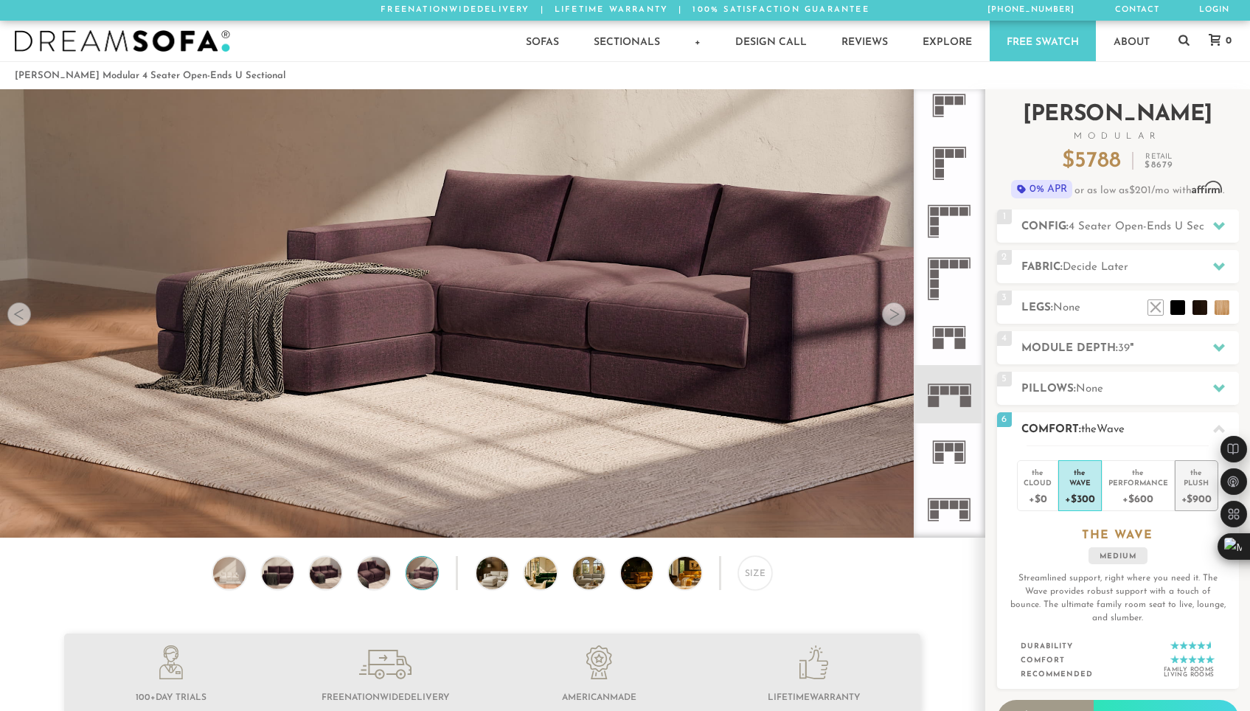
click at [1194, 473] on div "the" at bounding box center [1196, 469] width 30 height 15
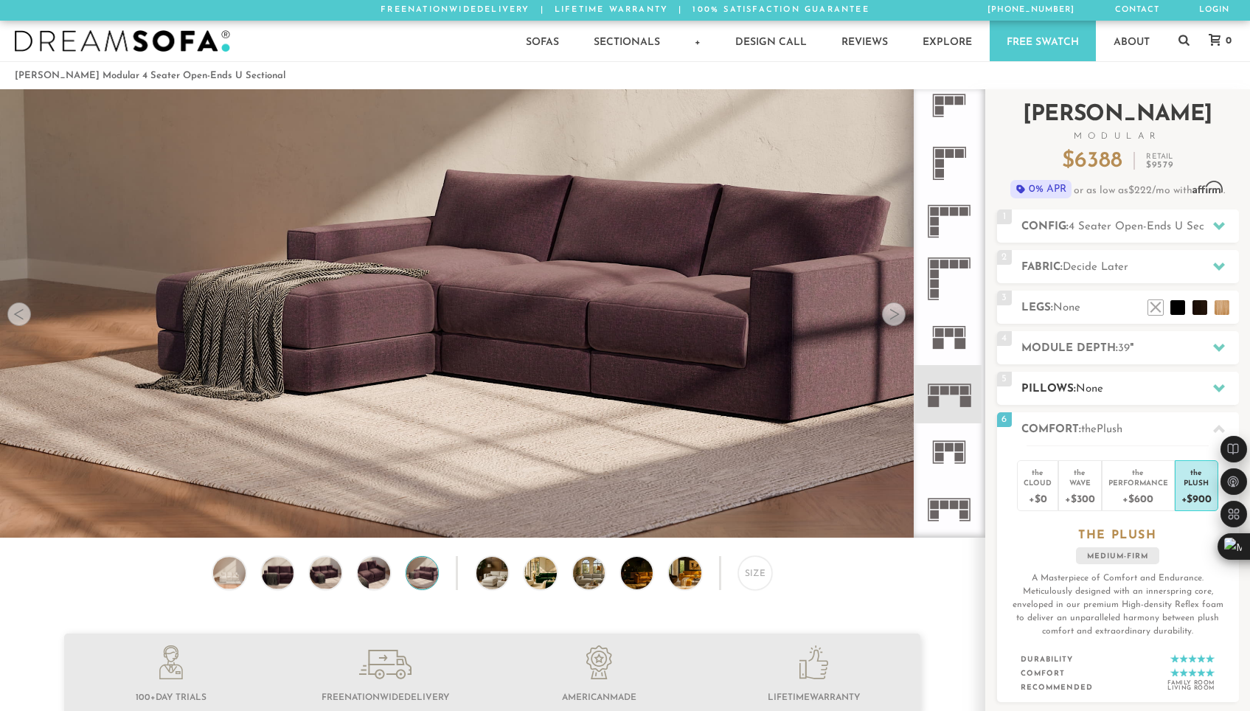
click at [1094, 388] on span "None" at bounding box center [1089, 388] width 27 height 11
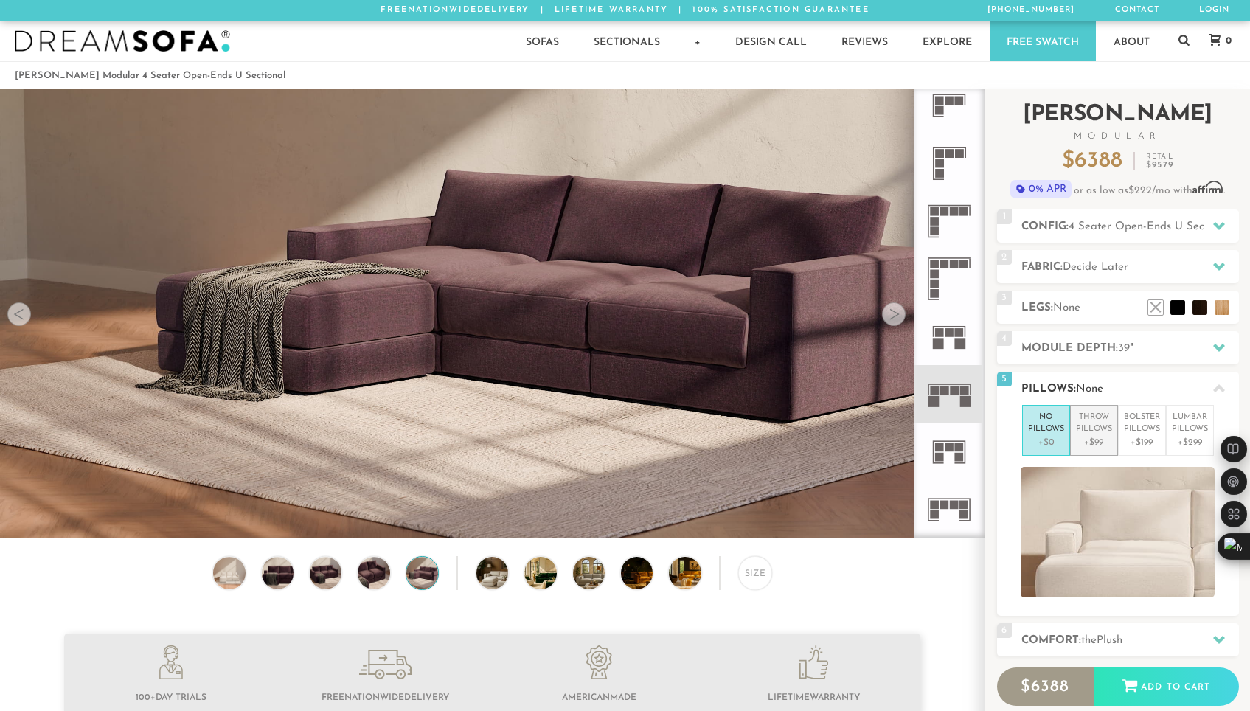
click at [1099, 443] on p "+$99" at bounding box center [1094, 442] width 36 height 13
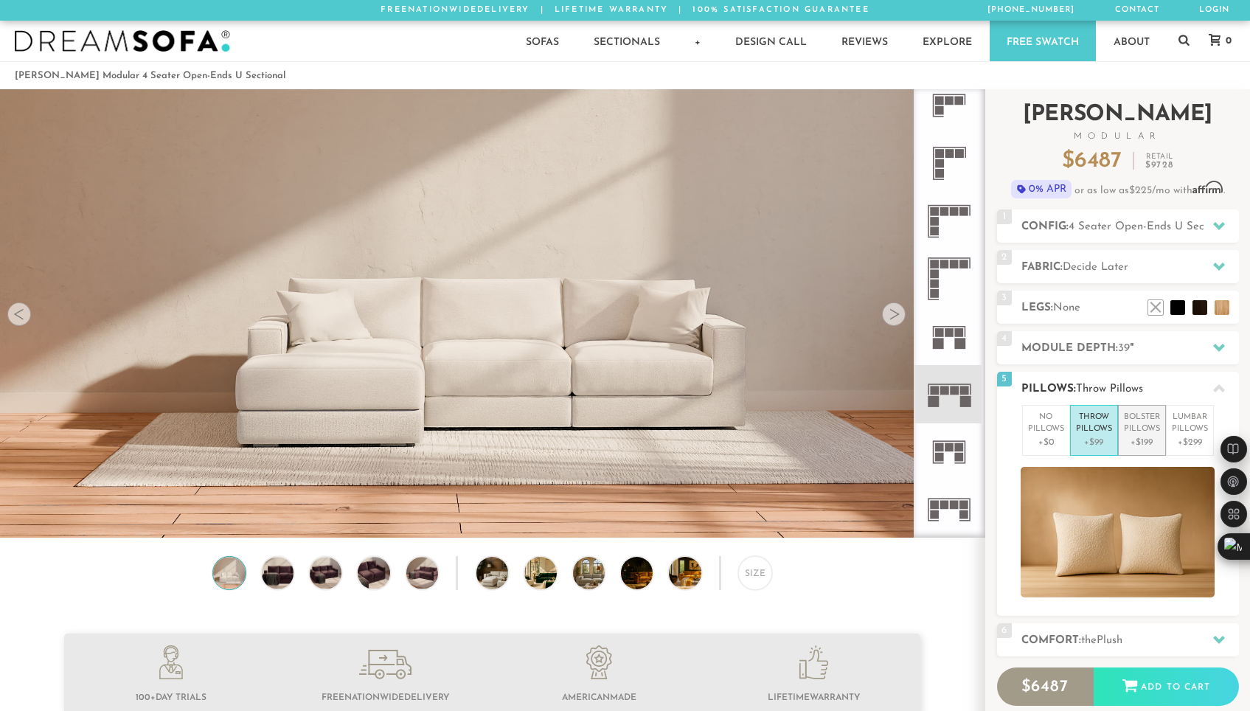
click at [1143, 439] on p "+$199" at bounding box center [1142, 442] width 36 height 13
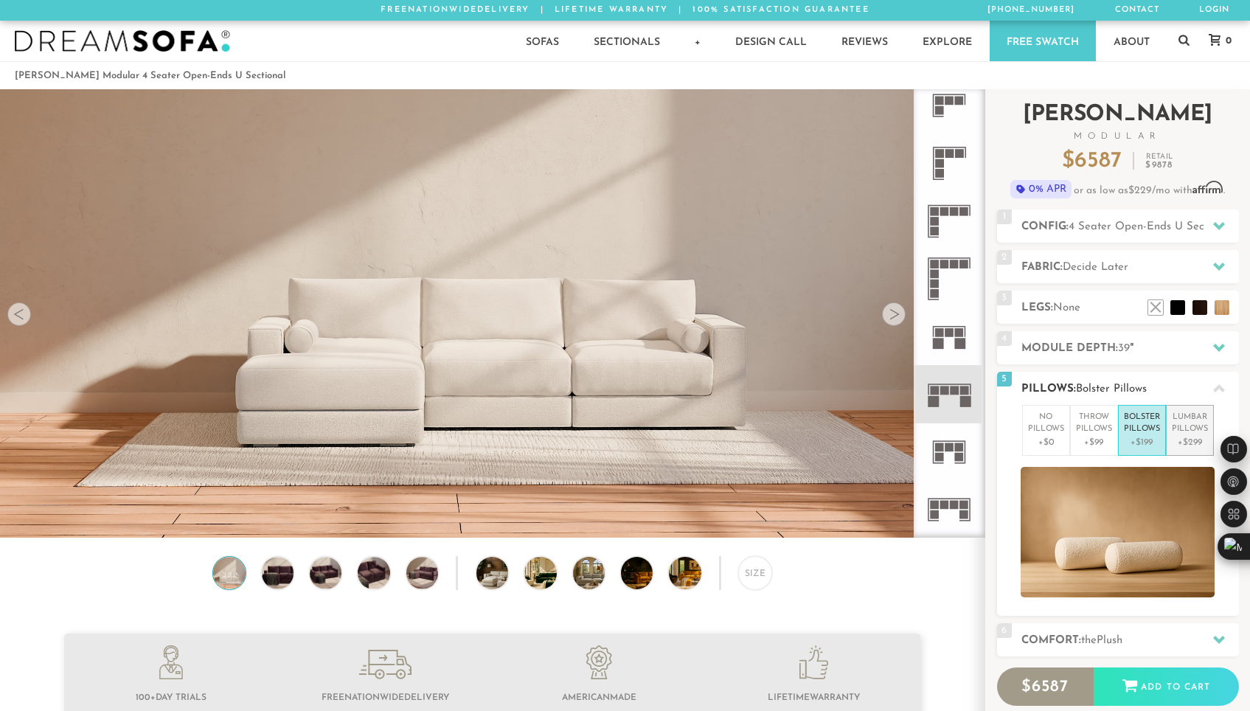
click at [1186, 430] on p "Lumbar Pillows" at bounding box center [1190, 423] width 36 height 24
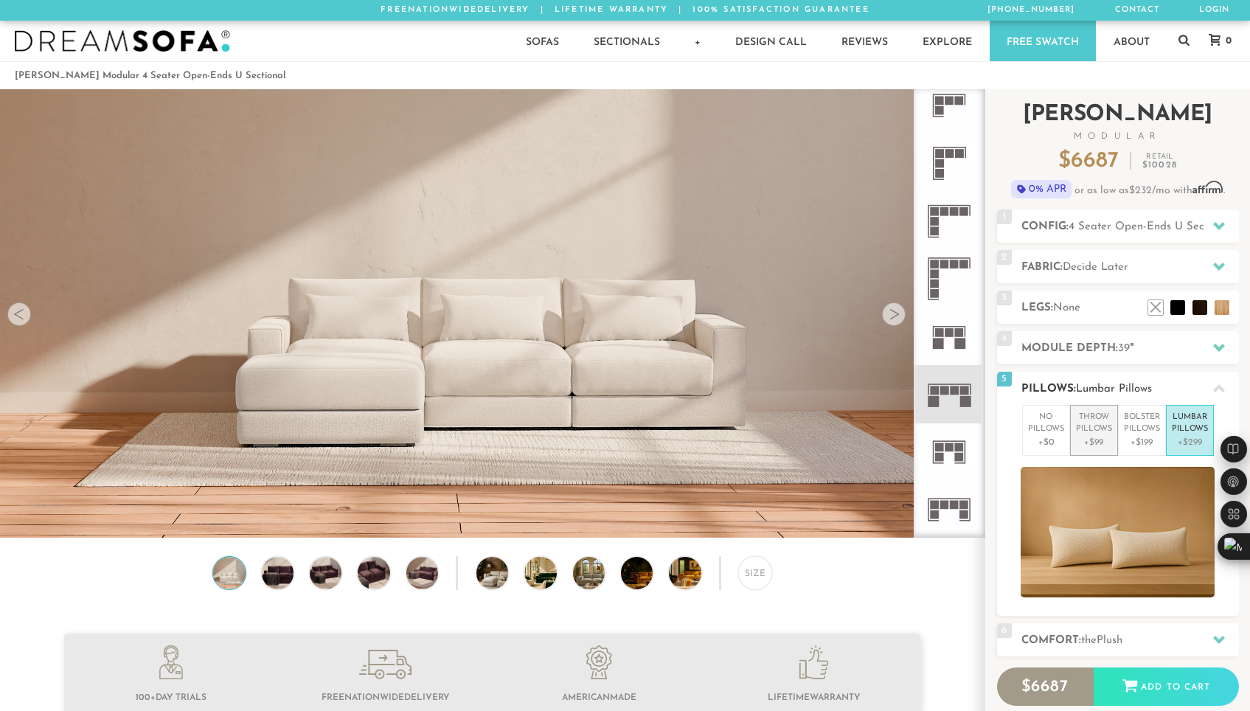
click at [1105, 442] on p "+$99" at bounding box center [1094, 442] width 36 height 13
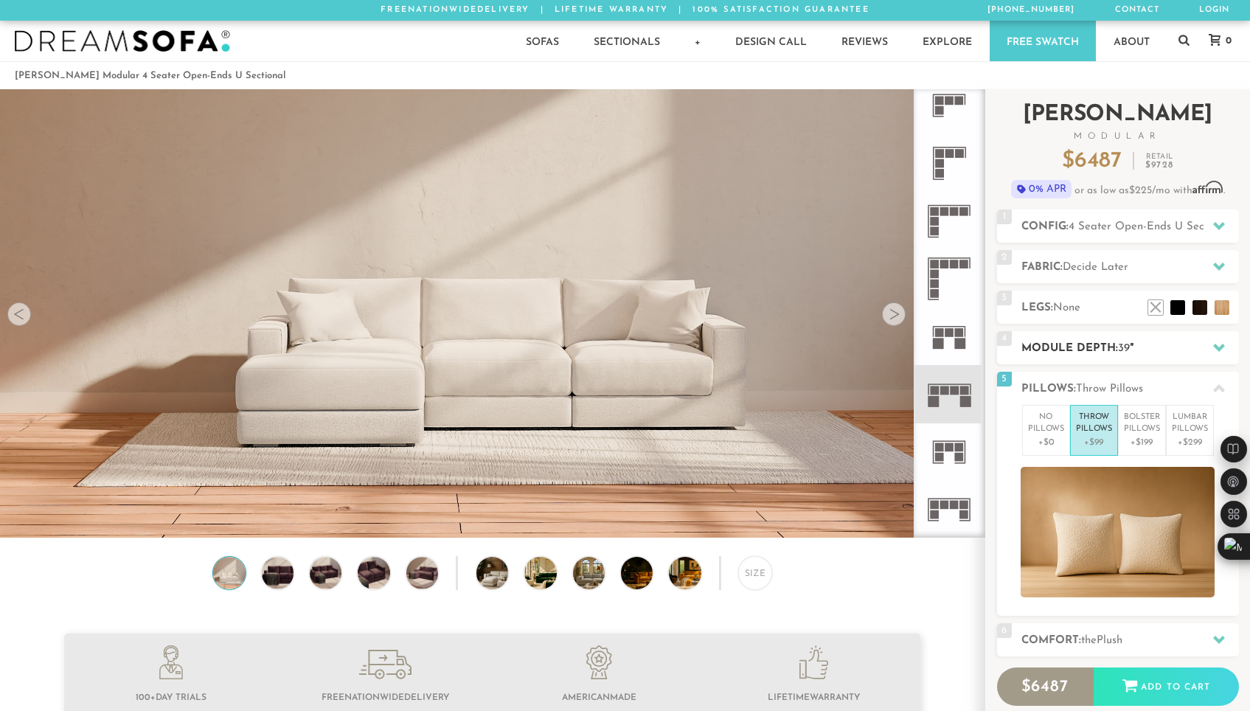
click at [1112, 358] on div "4 Module Depth: 39 "" at bounding box center [1118, 347] width 242 height 33
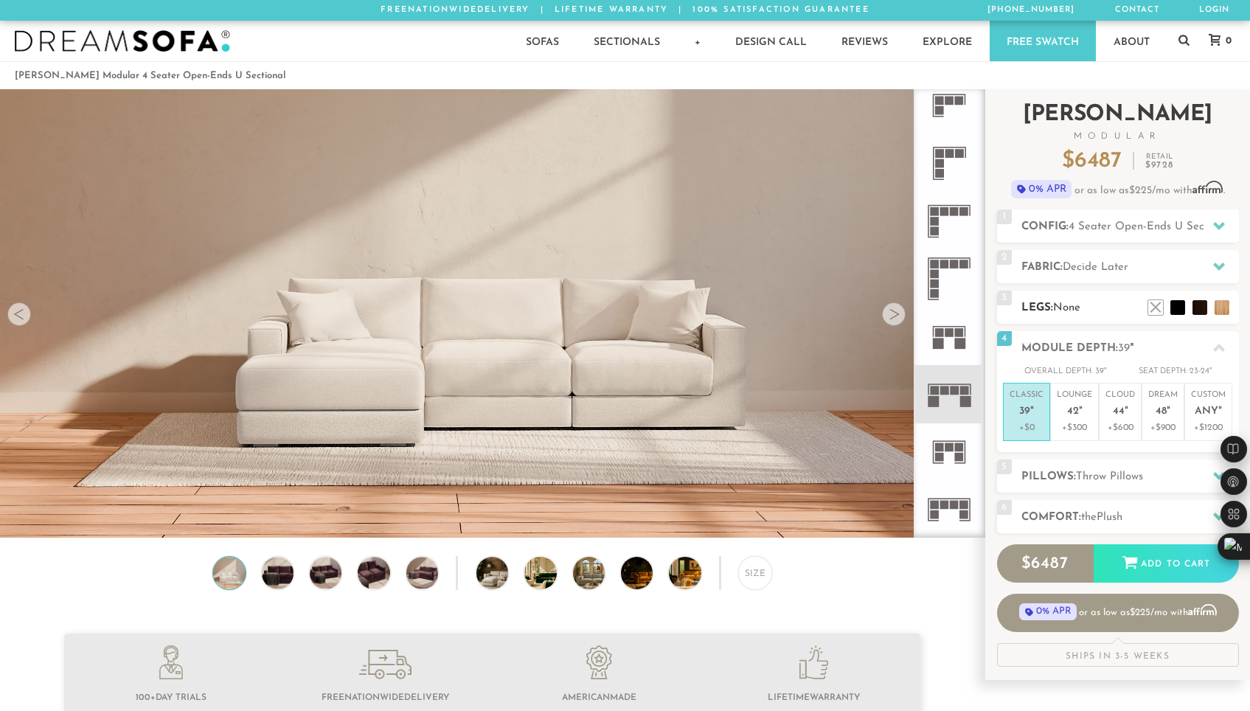
click at [1095, 307] on h2 "Legs: None" at bounding box center [1130, 307] width 218 height 17
click at [1179, 310] on li at bounding box center [1177, 285] width 59 height 59
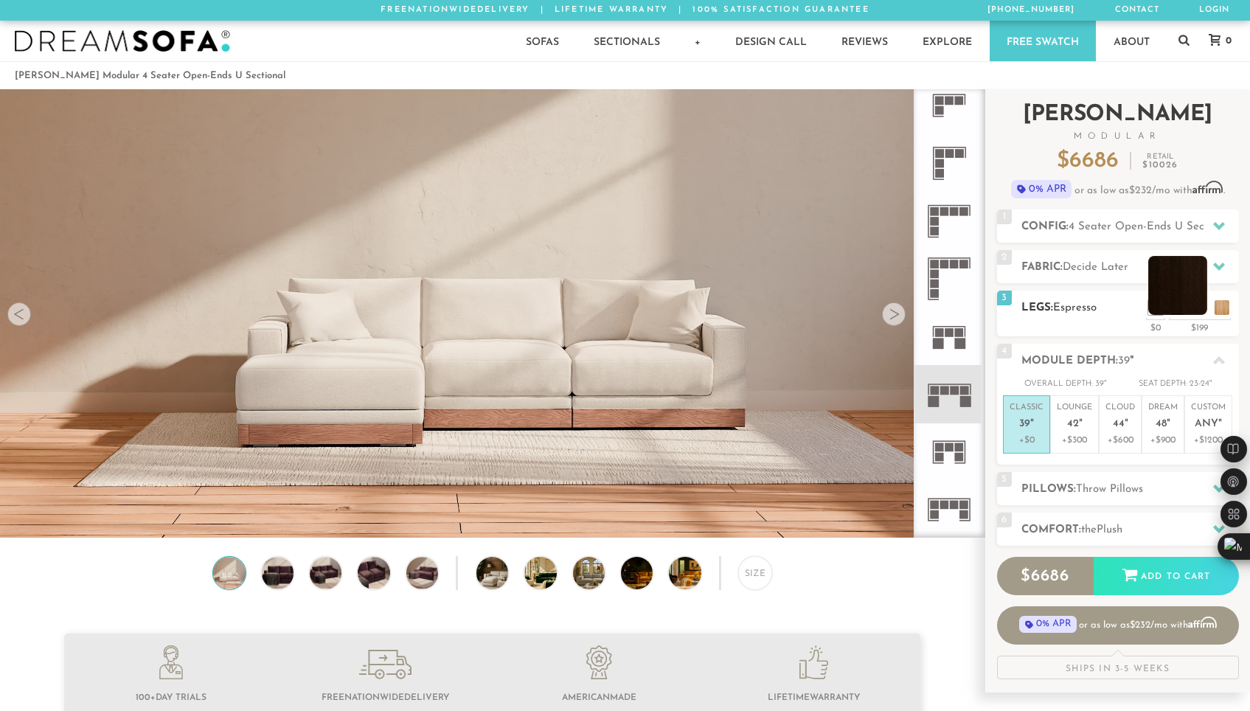
click at [1196, 315] on div "3 Legs: Espresso $0 $199 Nailheads:" at bounding box center [1118, 314] width 242 height 46
click at [1218, 311] on li at bounding box center [1199, 285] width 59 height 59
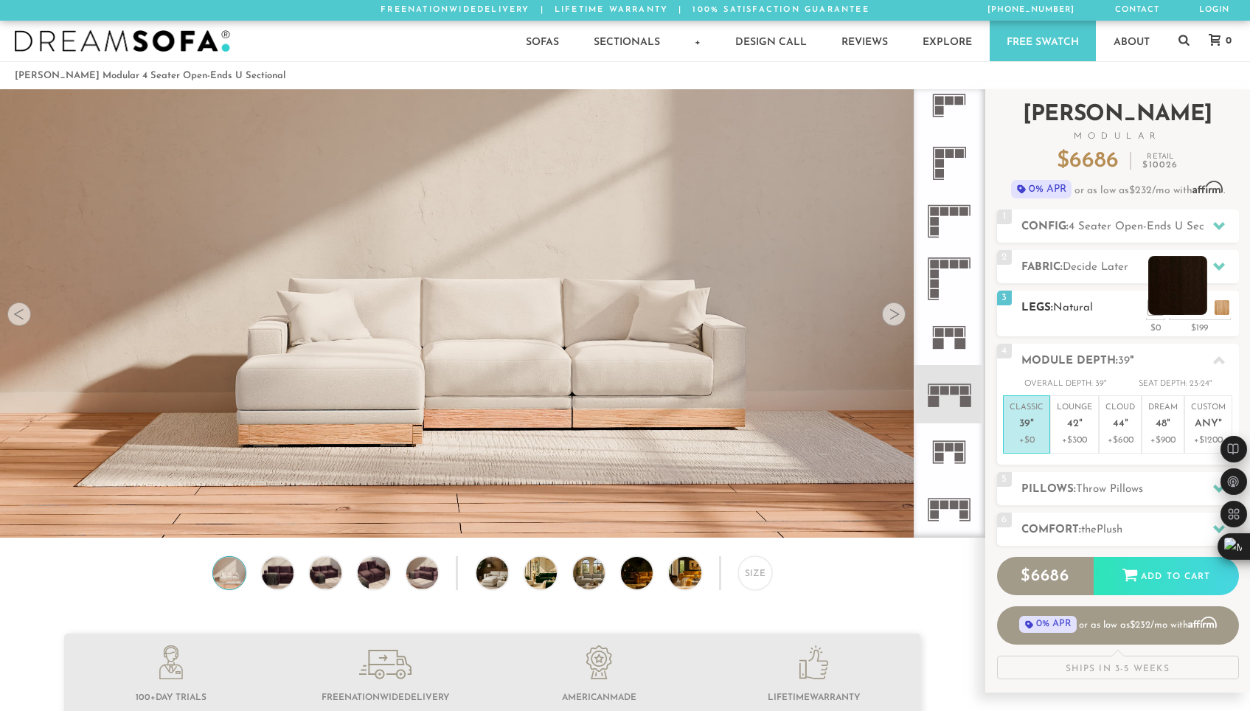
click at [1200, 307] on li at bounding box center [1177, 285] width 59 height 59
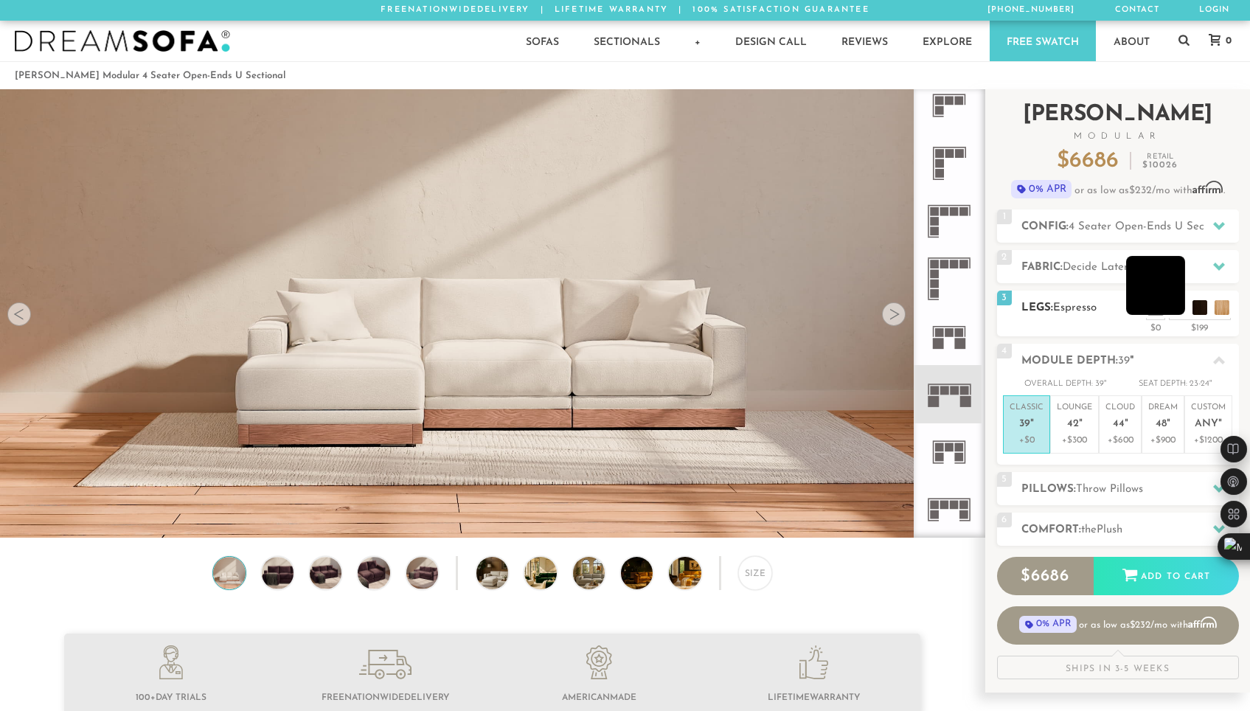
click at [1179, 308] on li at bounding box center [1155, 285] width 59 height 59
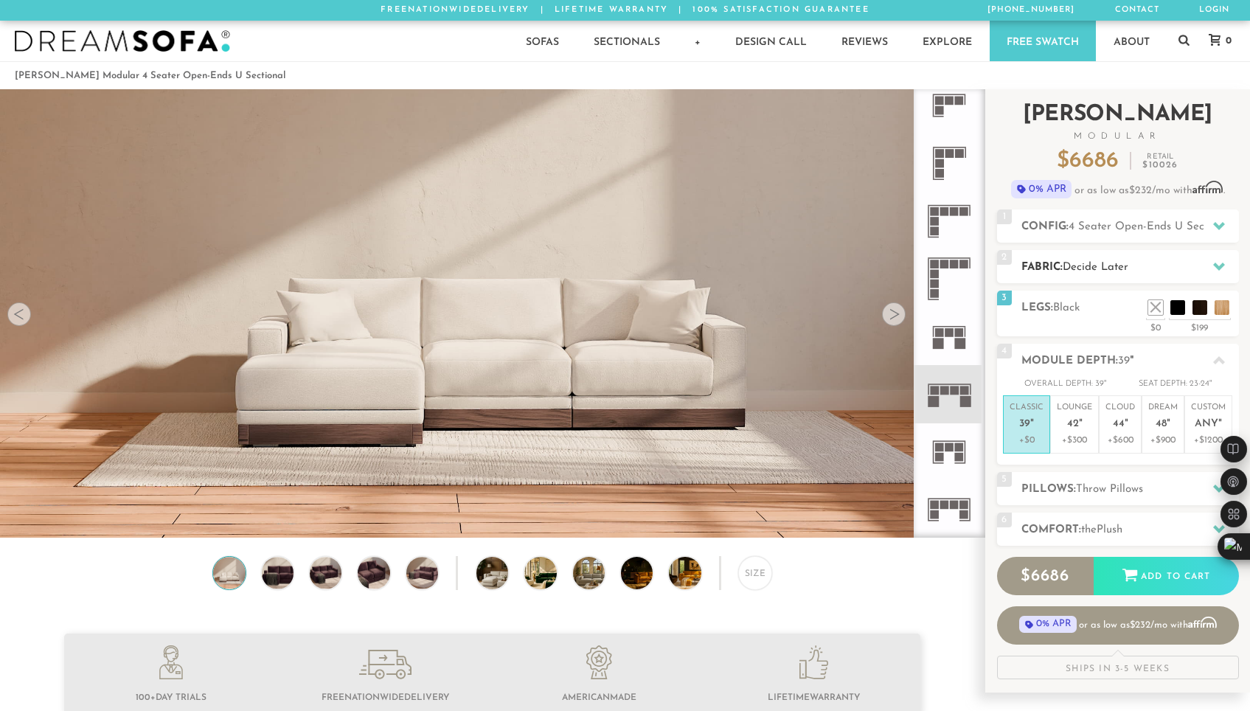
click at [1113, 271] on span "Decide Later" at bounding box center [1095, 267] width 66 height 11
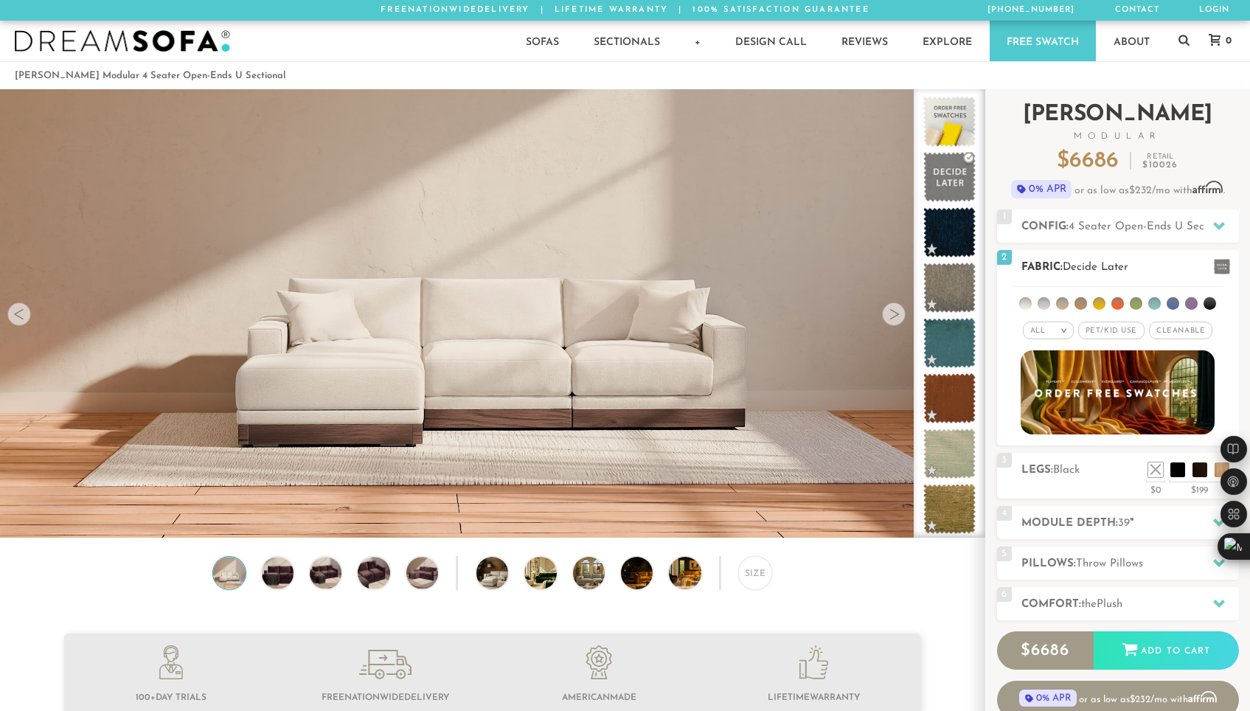
click at [1208, 304] on li at bounding box center [1209, 303] width 13 height 13
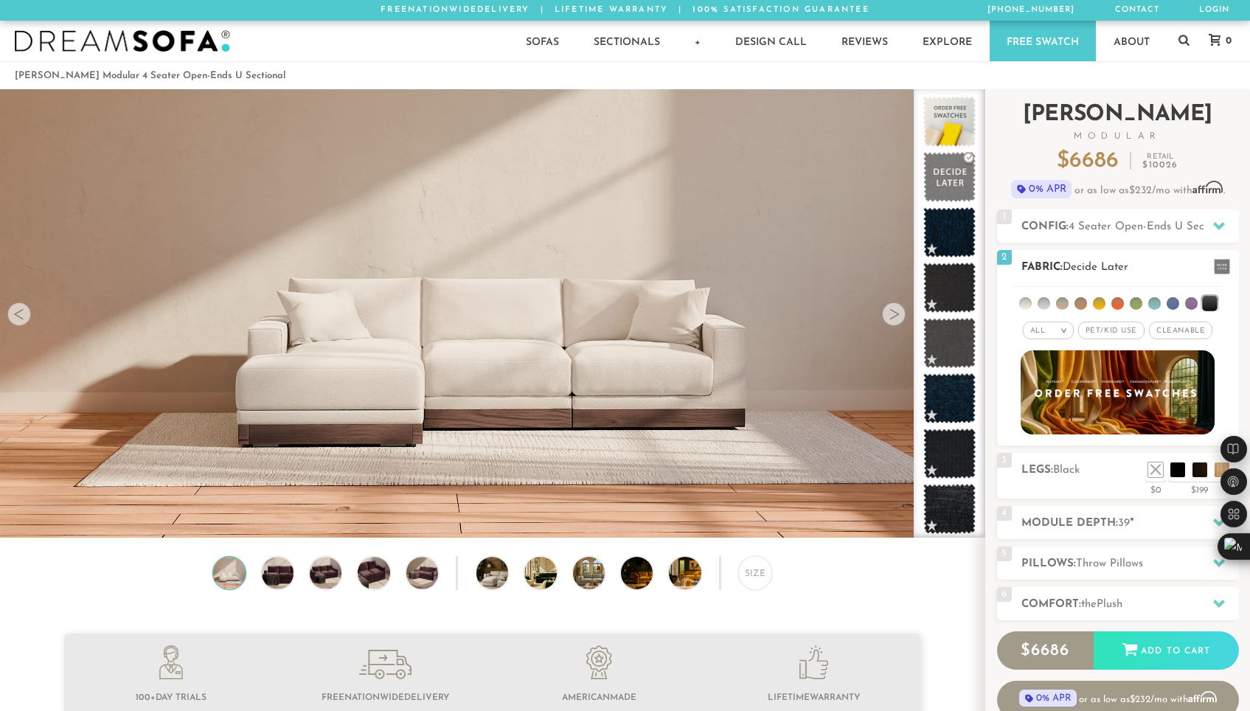
click at [1026, 305] on li at bounding box center [1025, 303] width 13 height 13
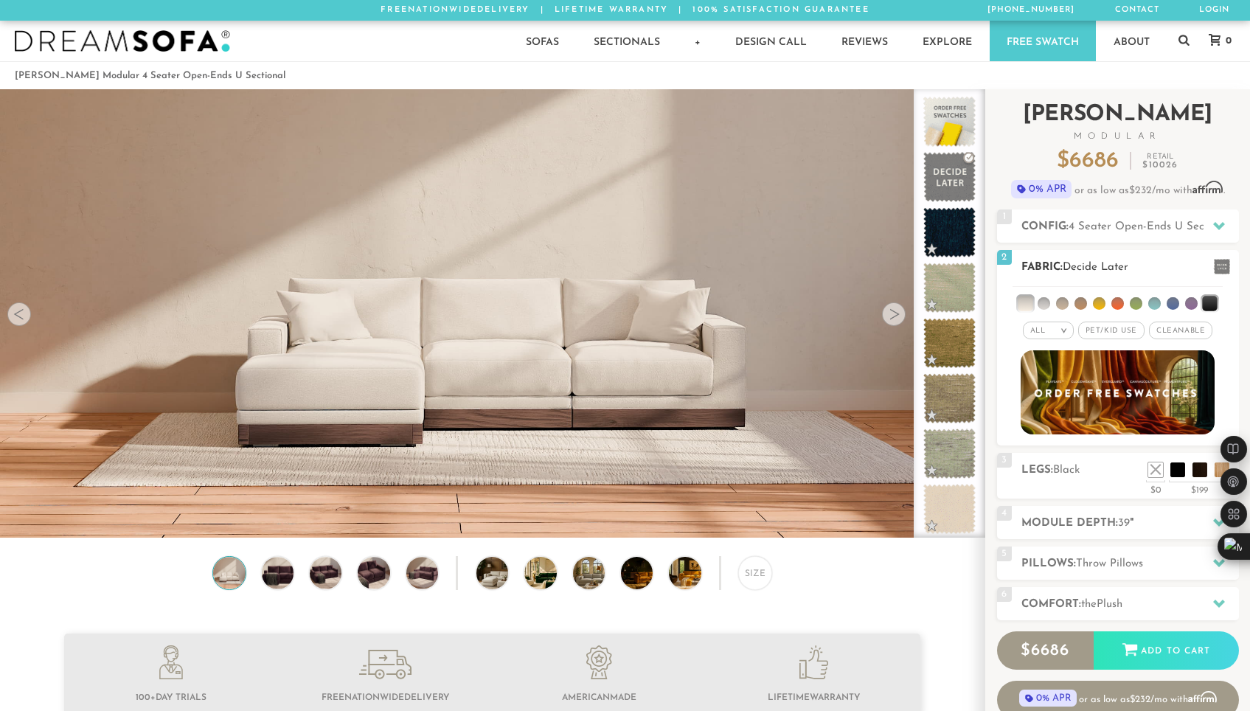
click at [1048, 305] on li at bounding box center [1043, 303] width 13 height 13
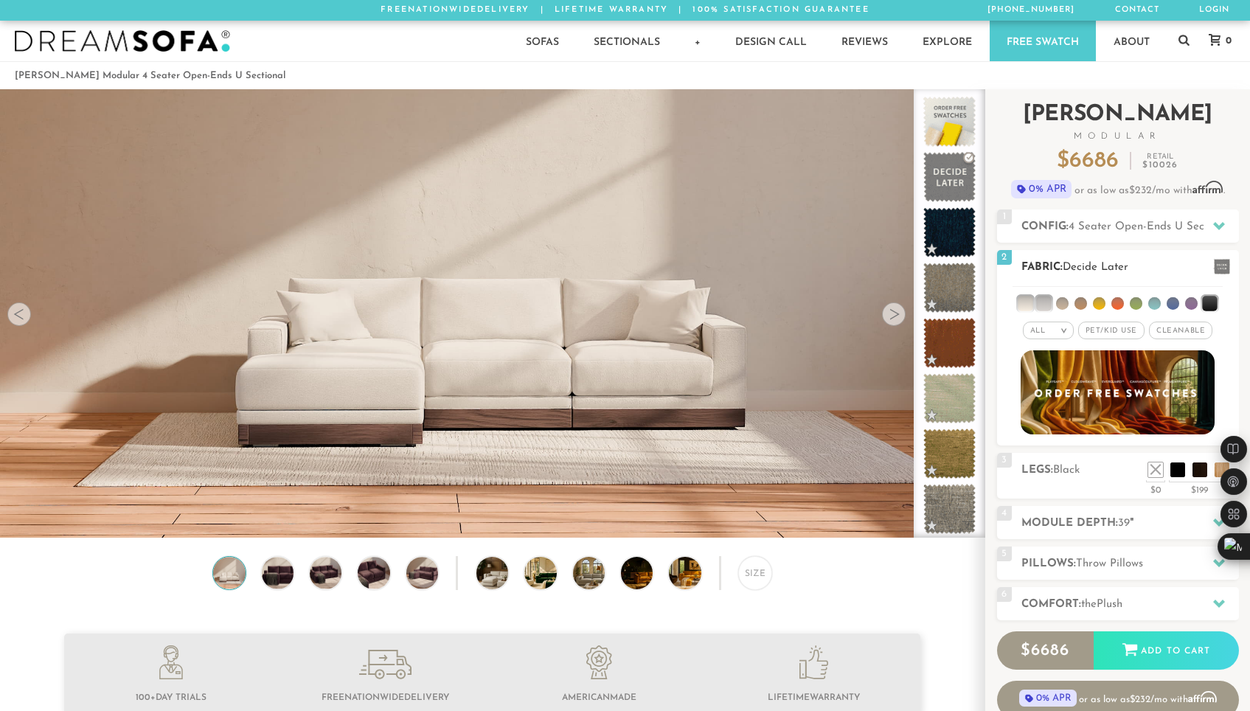
click at [1032, 303] on li at bounding box center [1025, 303] width 15 height 15
click at [1045, 303] on li at bounding box center [1043, 303] width 15 height 15
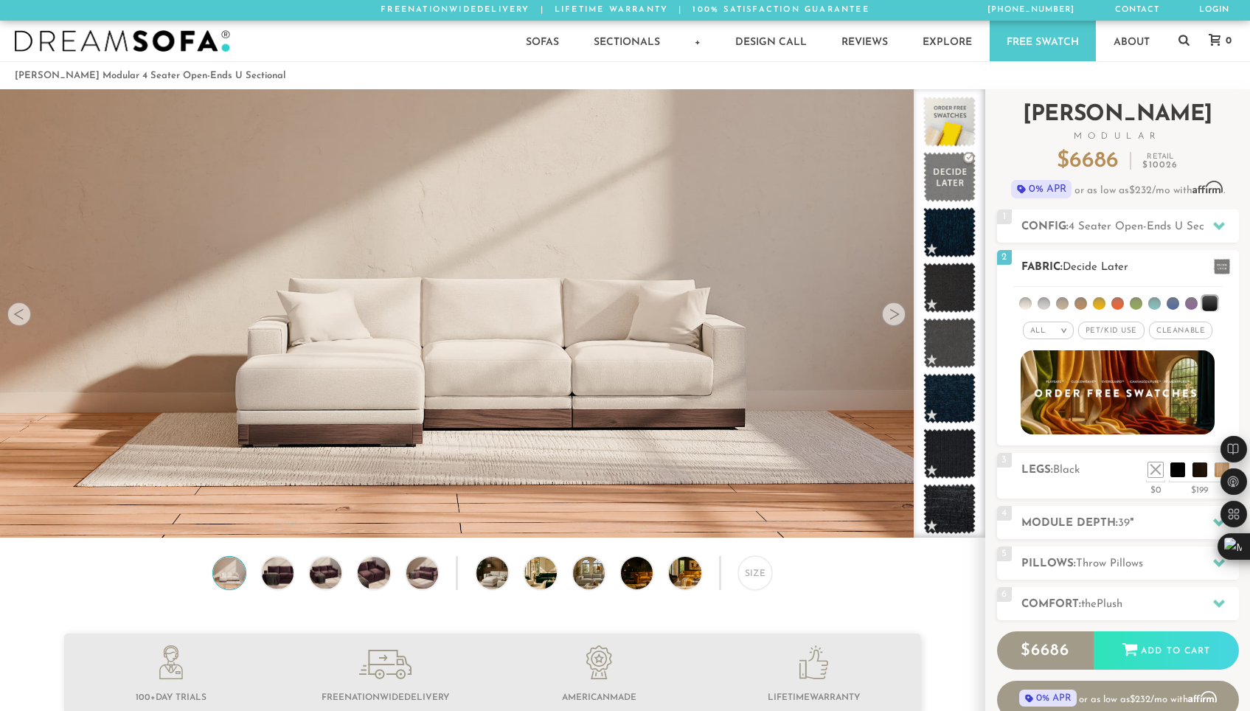
click at [1019, 307] on ul at bounding box center [1117, 300] width 210 height 27
click at [1026, 305] on li at bounding box center [1025, 303] width 13 height 13
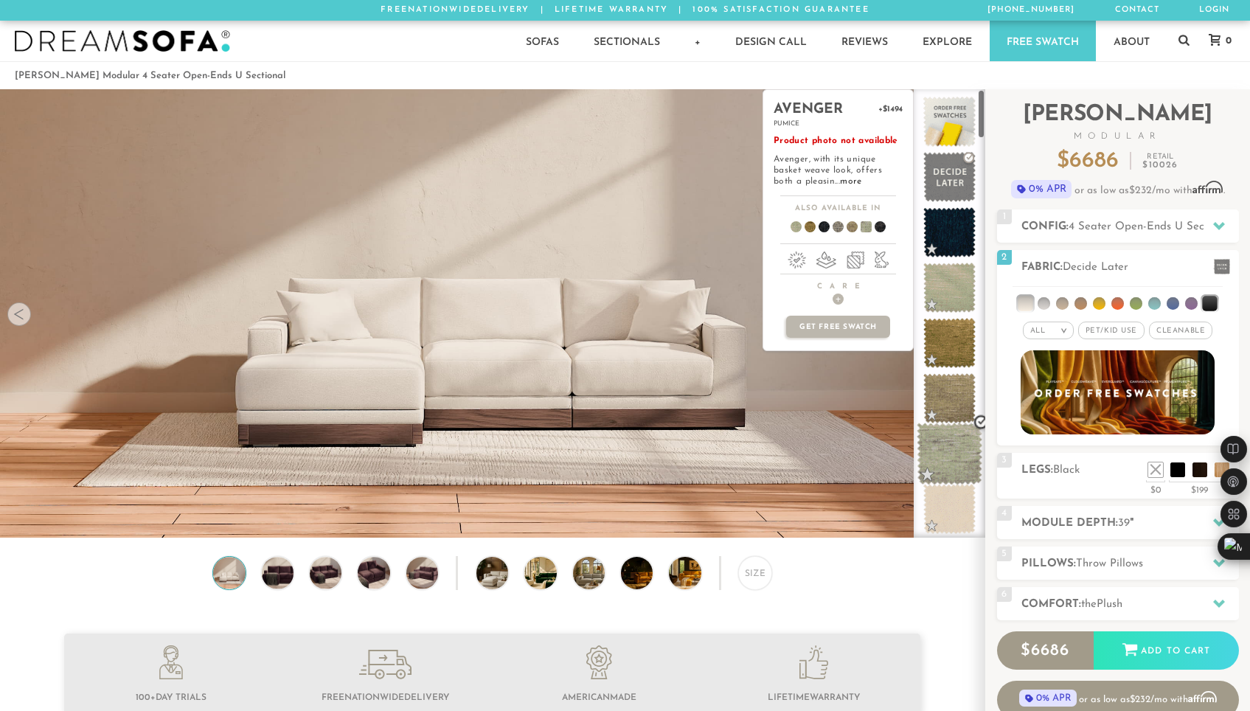
click at [933, 457] on span at bounding box center [950, 453] width 66 height 63
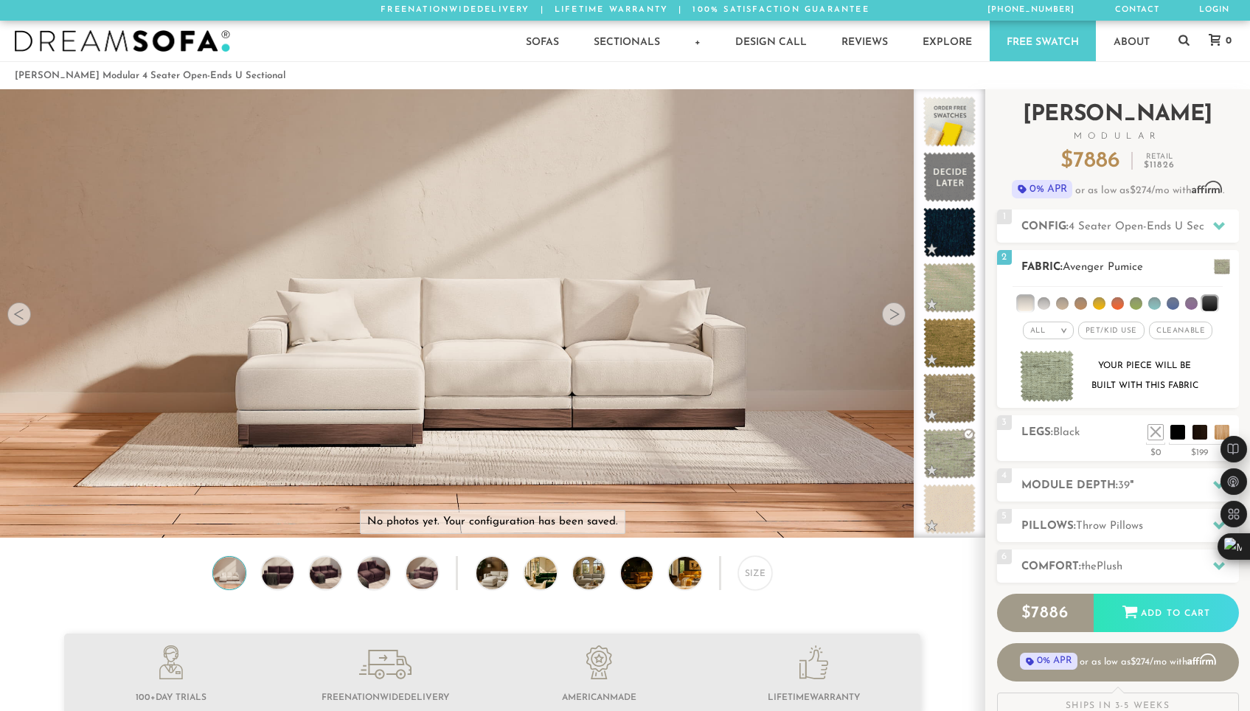
click at [1086, 305] on li at bounding box center [1080, 303] width 13 height 13
click at [1114, 302] on li at bounding box center [1117, 303] width 13 height 13
click at [1162, 302] on ul at bounding box center [1117, 300] width 210 height 27
click at [1206, 301] on li at bounding box center [1209, 303] width 15 height 15
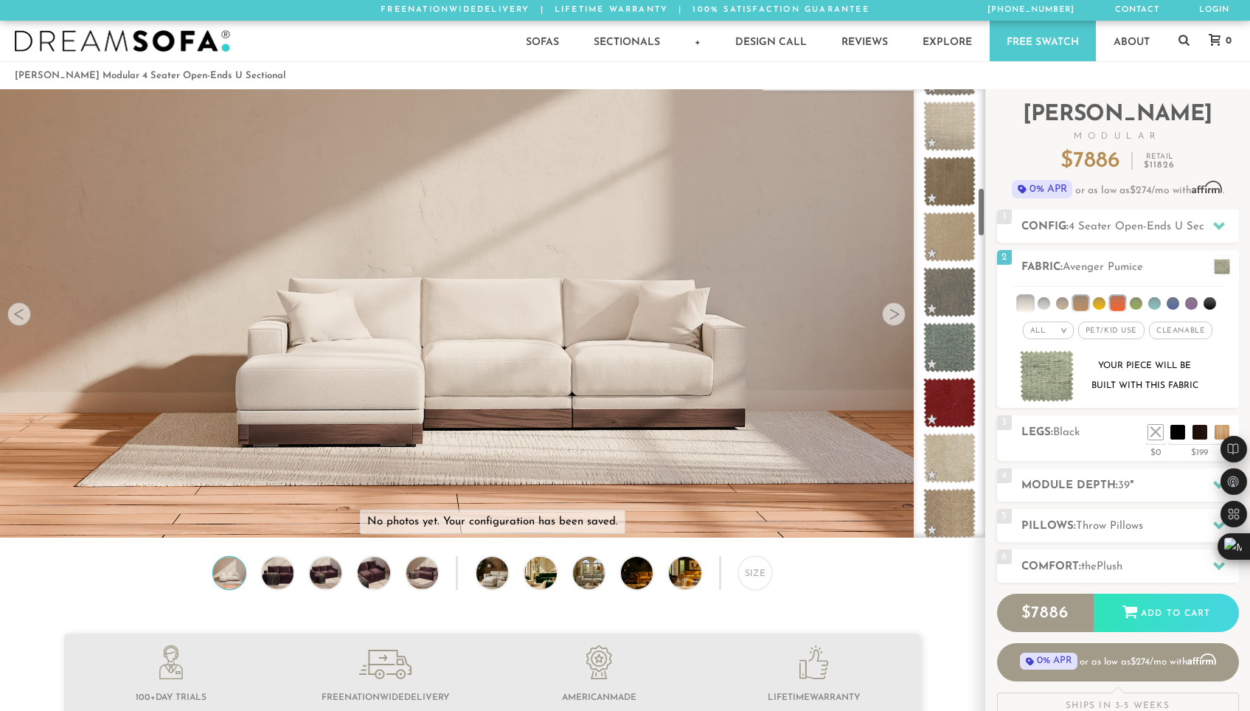
scroll to position [863, 0]
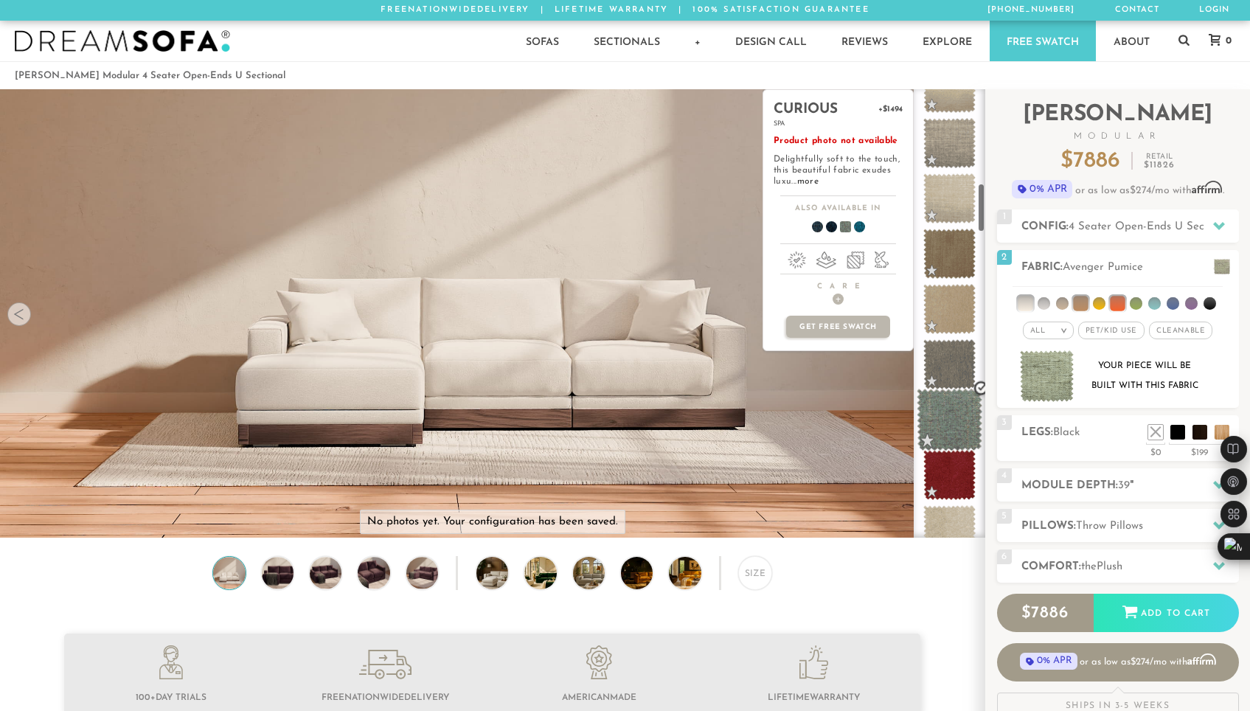
click at [956, 418] on span at bounding box center [950, 420] width 66 height 63
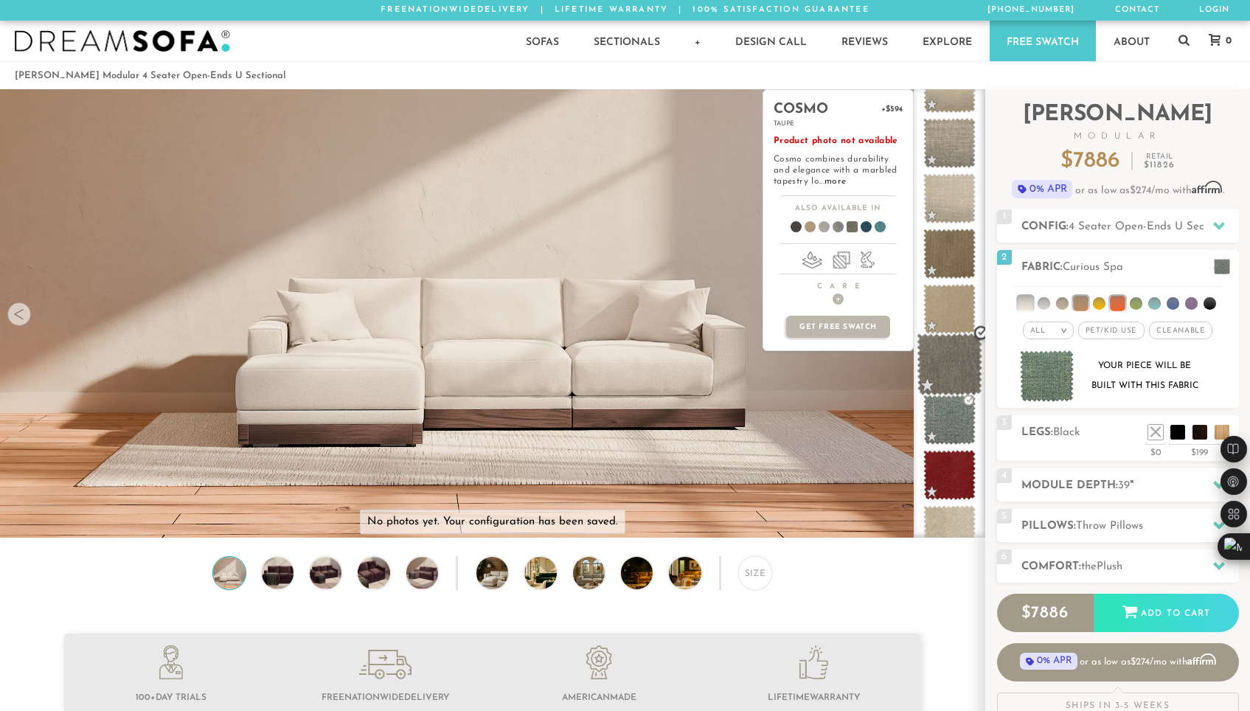
click at [954, 373] on span at bounding box center [950, 364] width 66 height 63
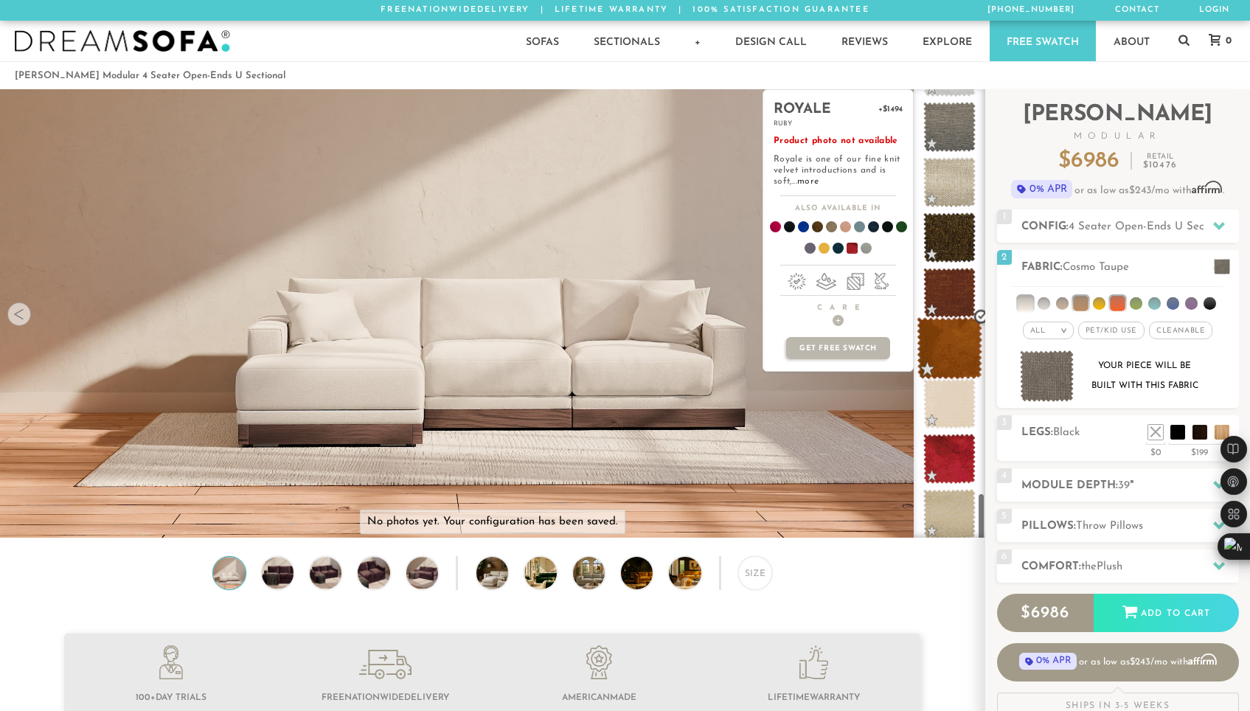
scroll to position [3704, 0]
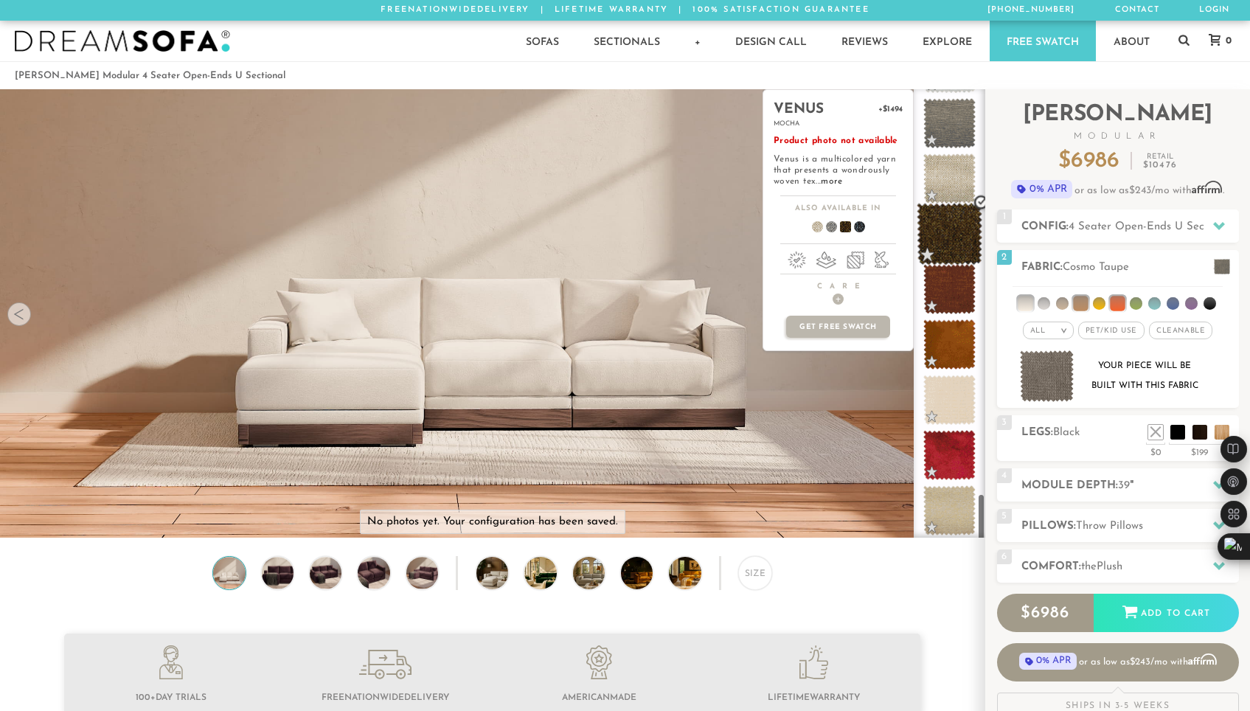
click at [961, 251] on span at bounding box center [950, 234] width 66 height 63
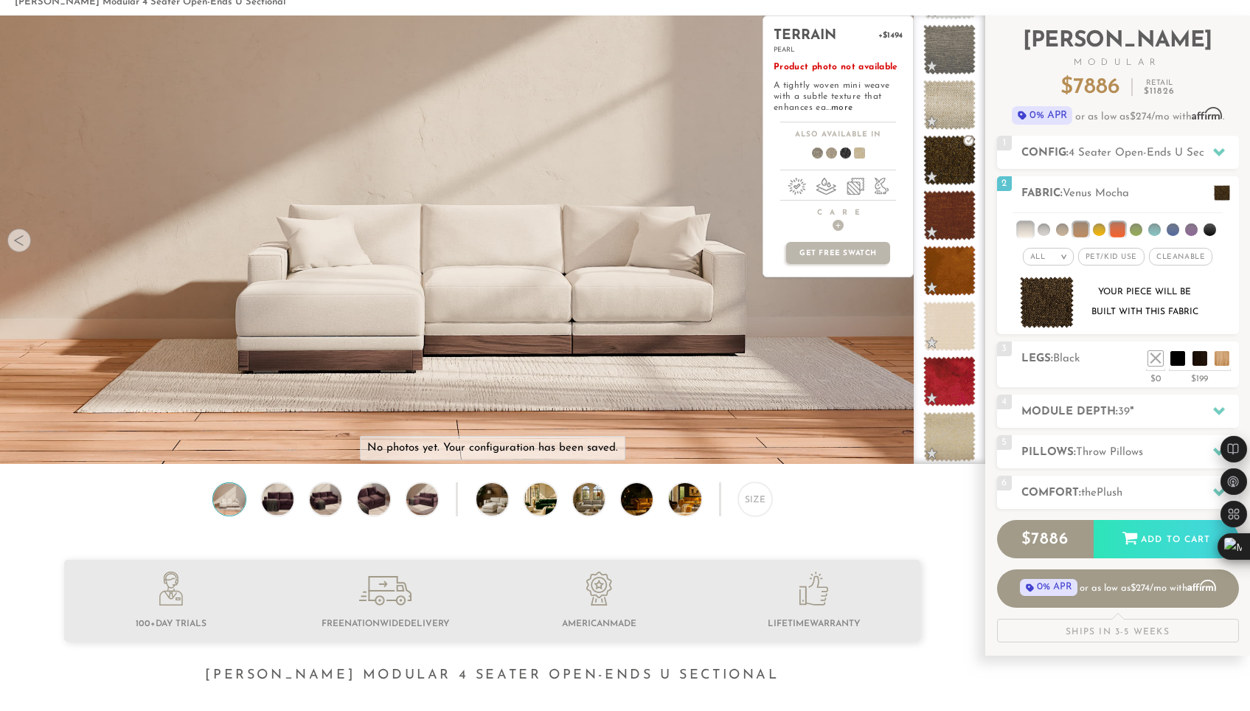
scroll to position [147, 0]
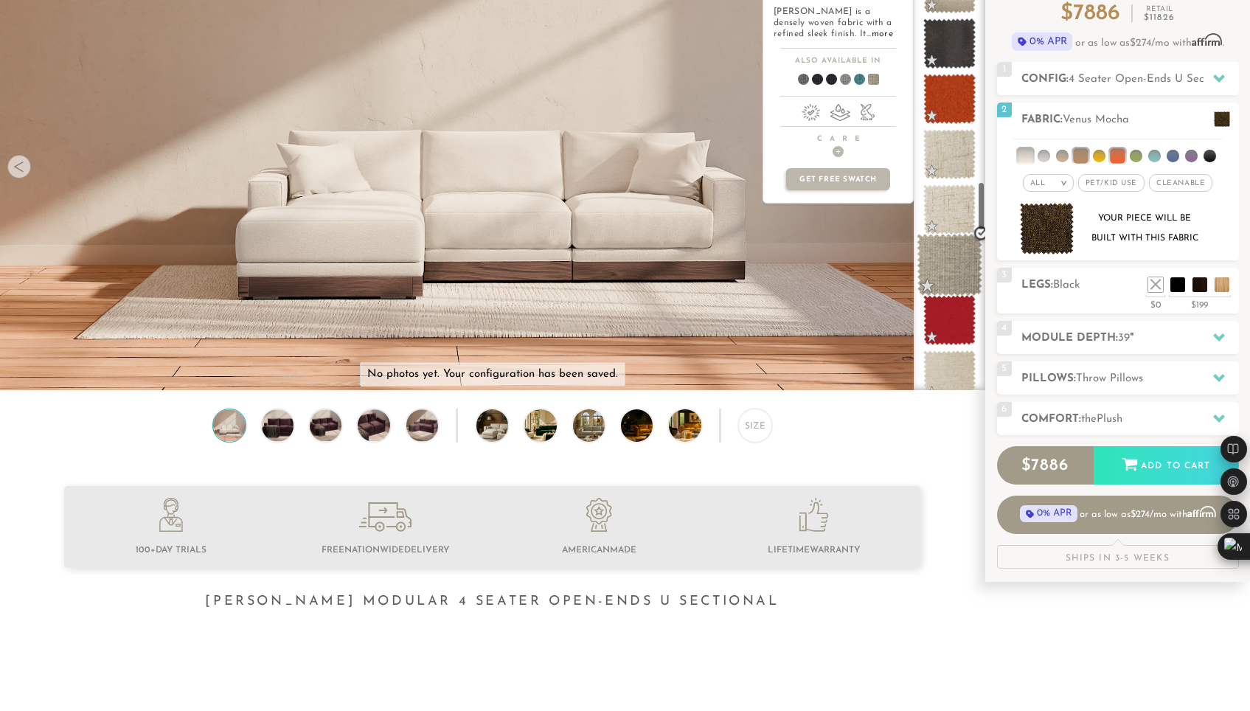
click at [934, 270] on span at bounding box center [950, 265] width 66 height 63
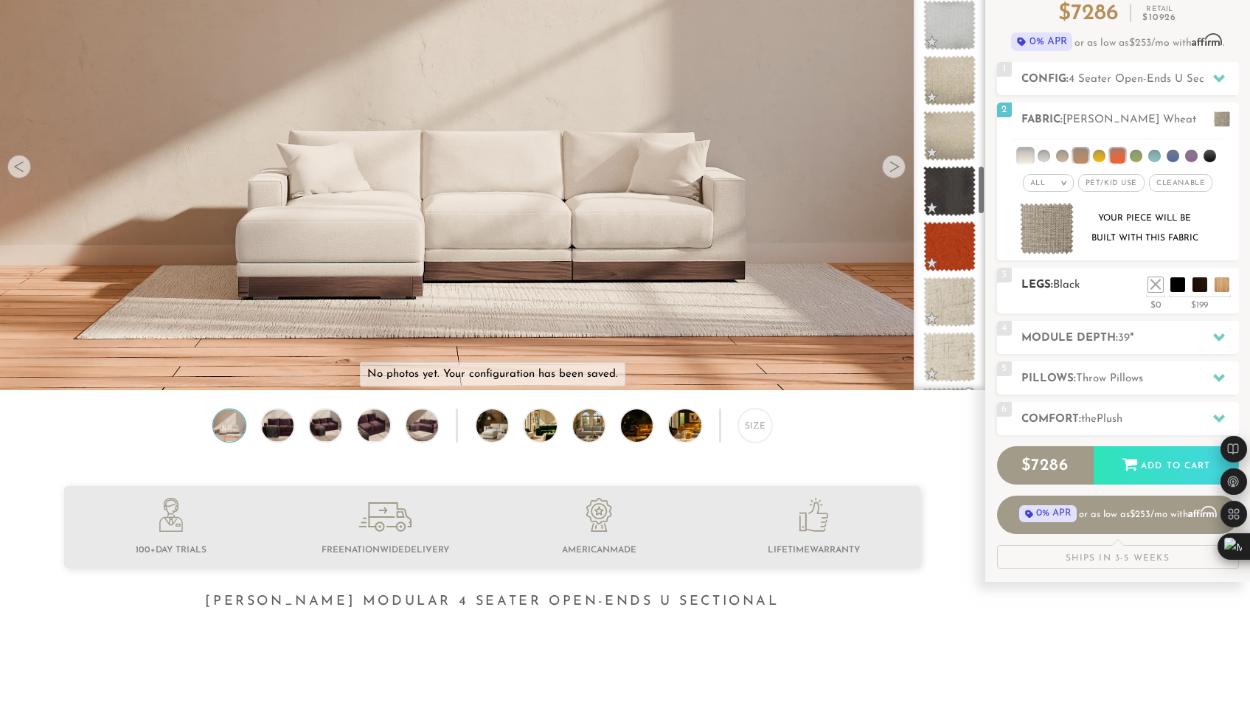
scroll to position [0, 0]
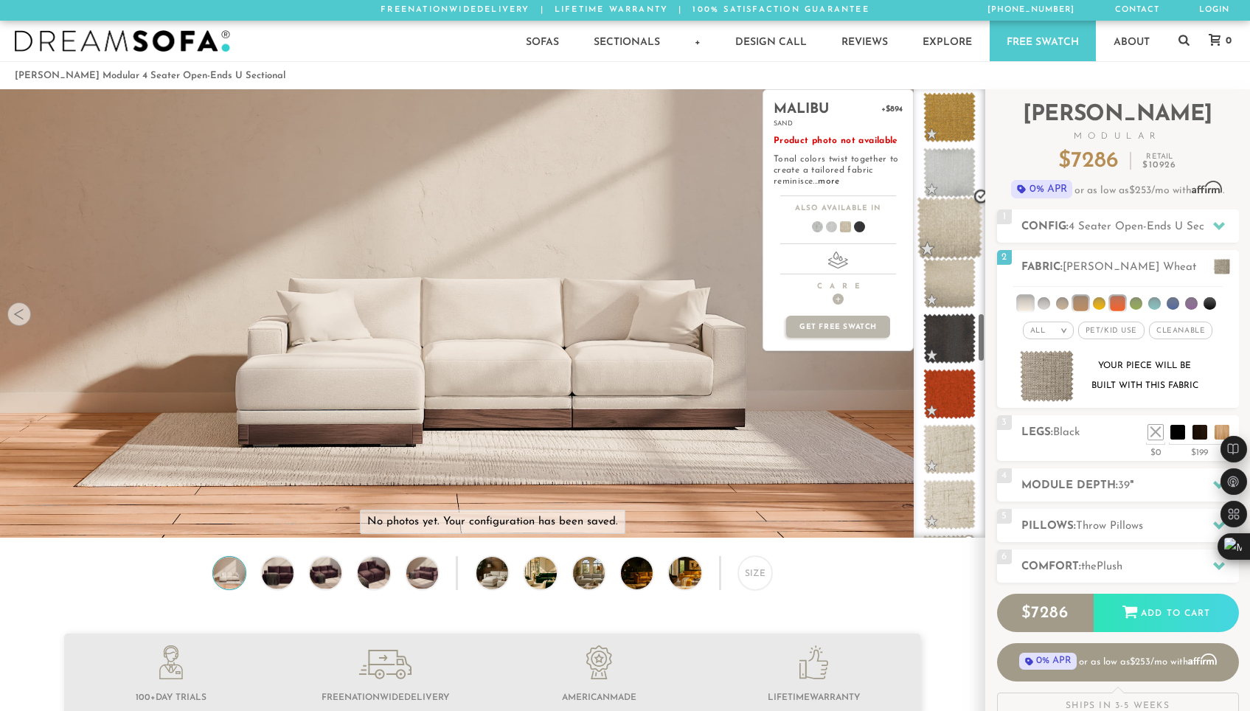
click at [947, 212] on span at bounding box center [950, 228] width 66 height 63
click at [947, 186] on span at bounding box center [950, 173] width 66 height 63
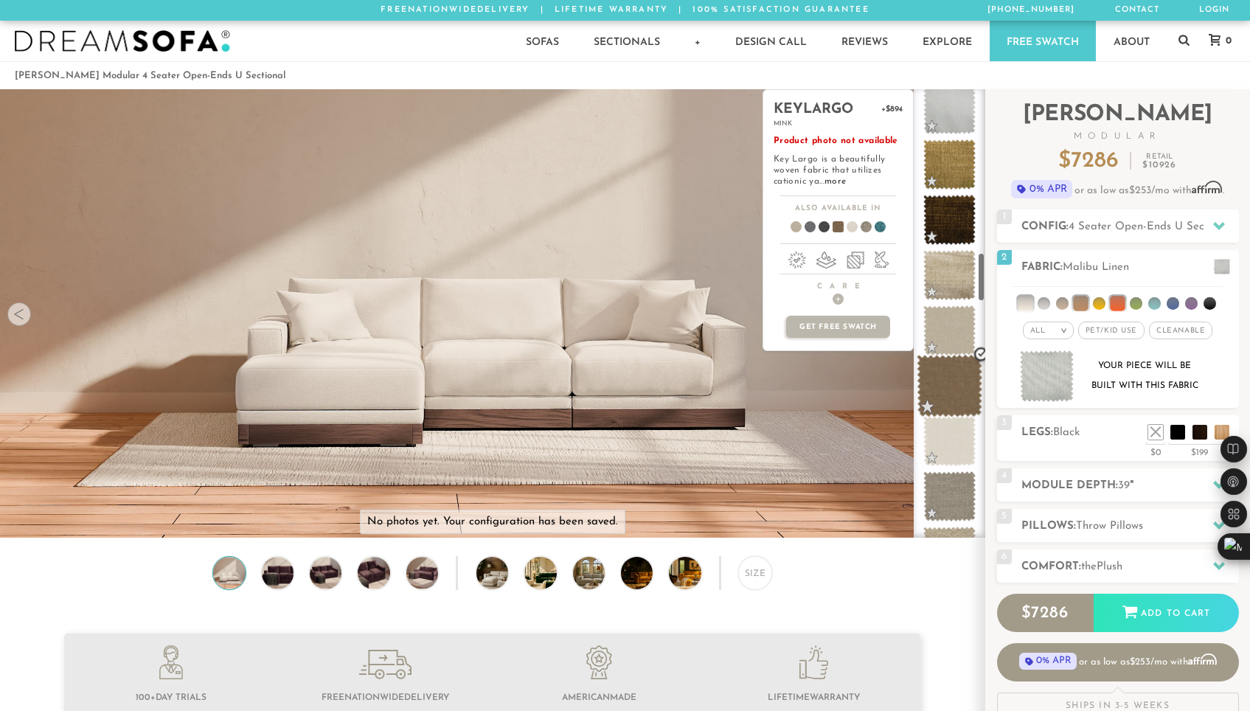
scroll to position [1498, 0]
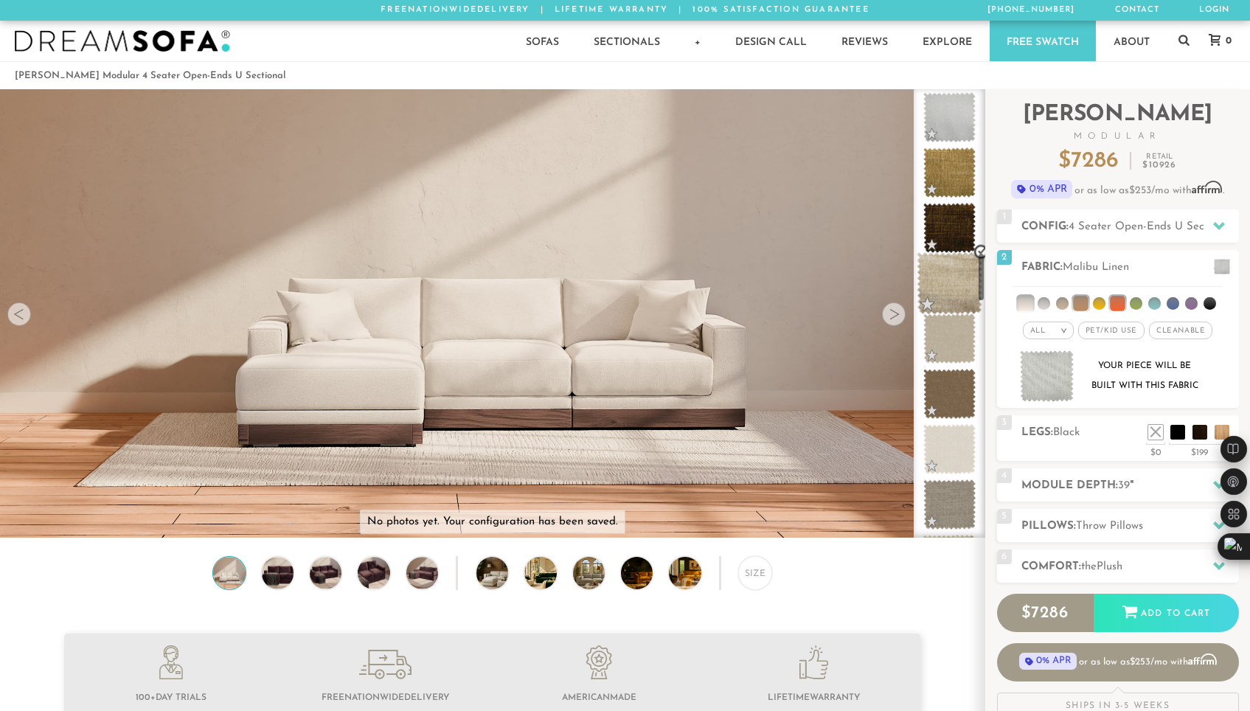
click at [951, 295] on span at bounding box center [950, 283] width 66 height 63
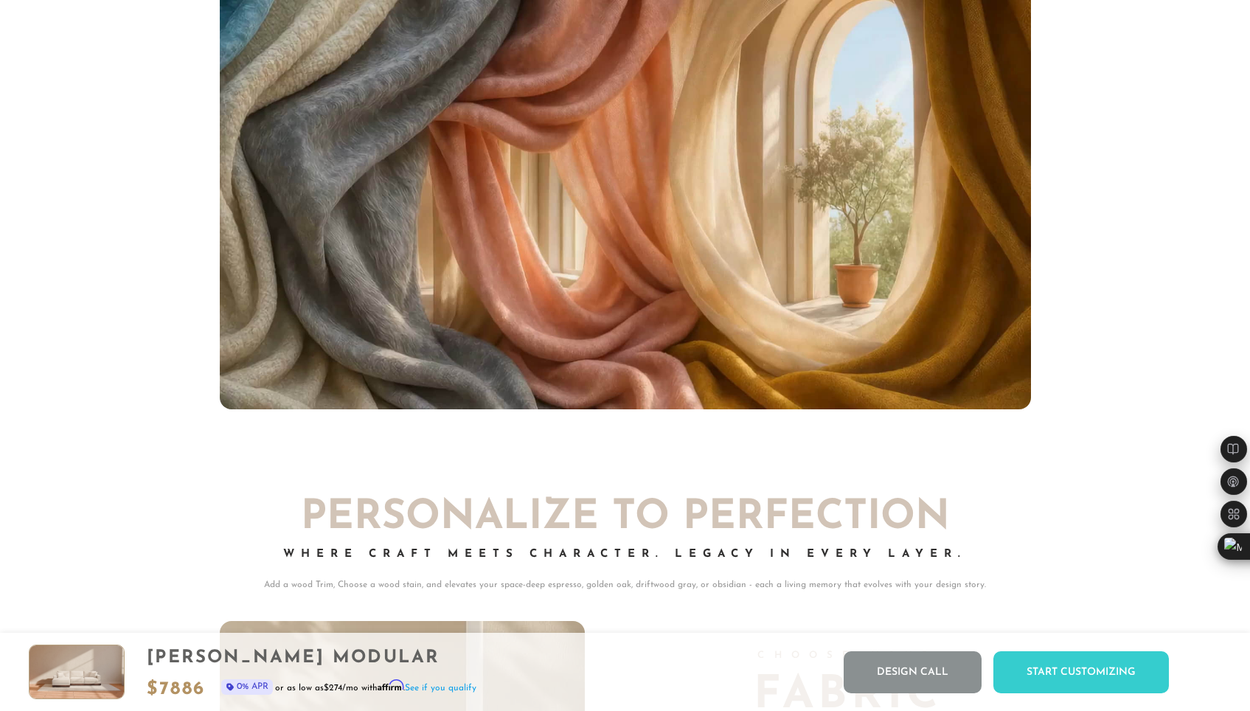
scroll to position [9997, 0]
